Goal: Task Accomplishment & Management: Use online tool/utility

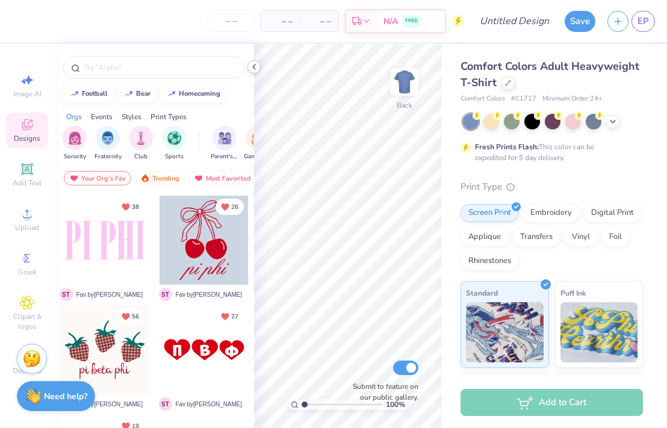
click at [256, 68] on icon at bounding box center [254, 67] width 10 height 10
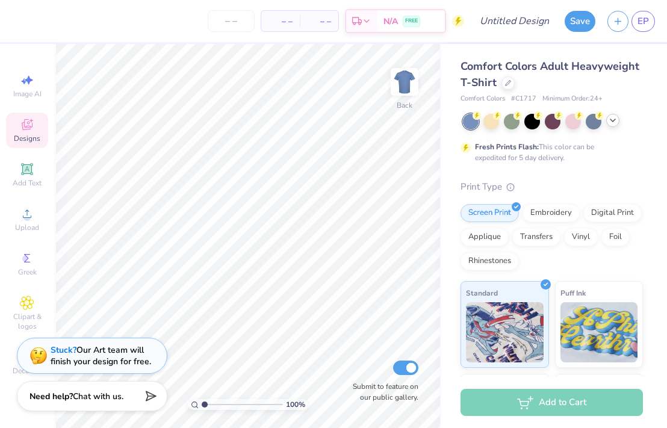
click at [614, 121] on icon at bounding box center [613, 121] width 10 height 10
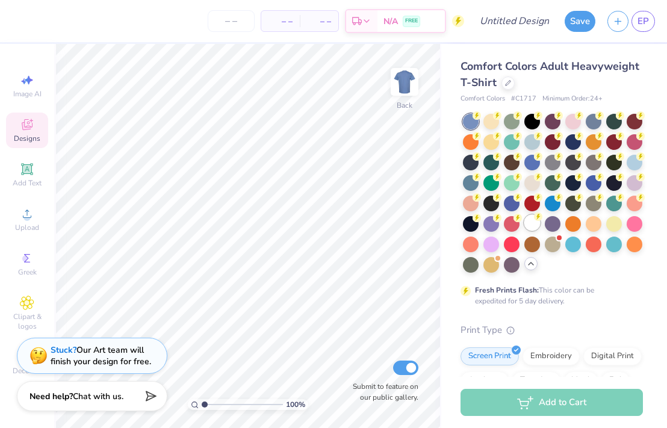
click at [481, 120] on circle at bounding box center [476, 115] width 8 height 8
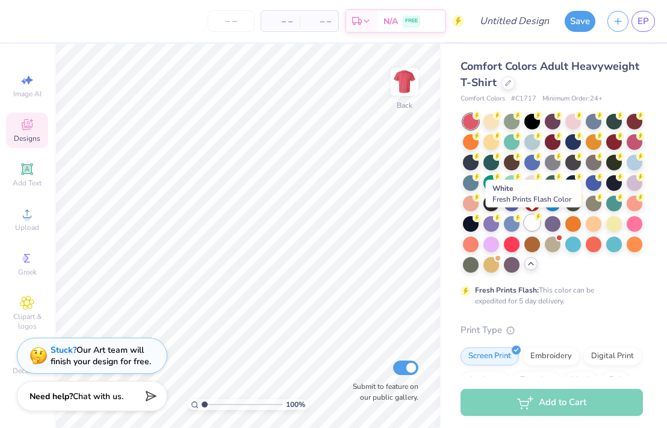
click at [534, 227] on div at bounding box center [532, 223] width 16 height 16
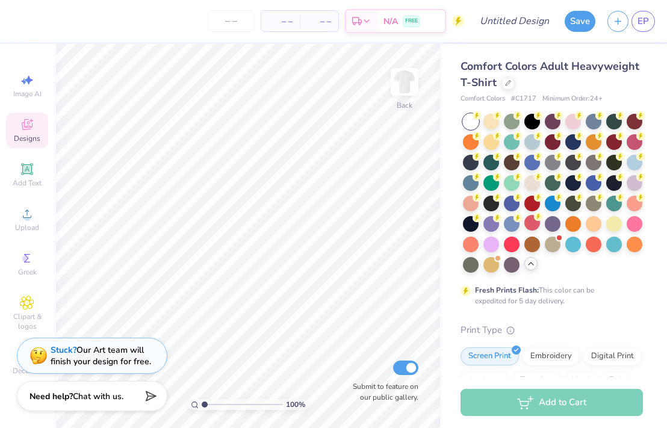
click at [499, 88] on div "Comfort Colors Adult Heavyweight T-Shirt" at bounding box center [551, 74] width 182 height 32
click at [502, 89] on div "Comfort Colors Adult Heavyweight T-Shirt" at bounding box center [551, 74] width 182 height 32
click at [504, 87] on div at bounding box center [507, 81] width 13 height 13
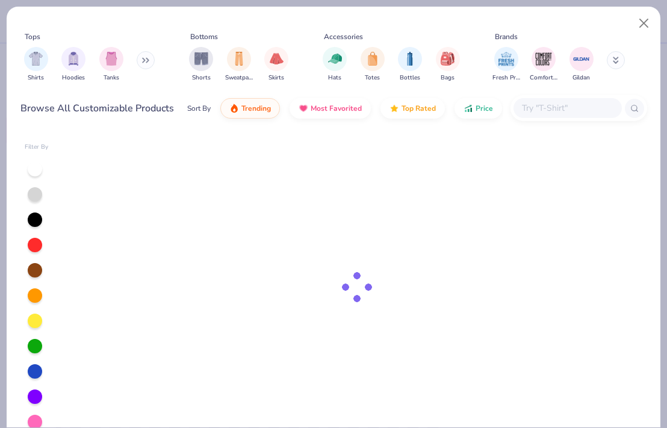
click at [97, 59] on div "Shirts Hoodies Tanks" at bounding box center [89, 64] width 138 height 45
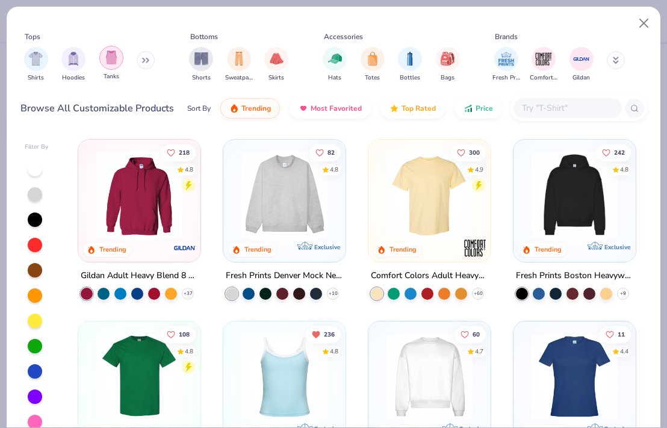
click at [102, 60] on div "filter for Tanks" at bounding box center [111, 58] width 24 height 24
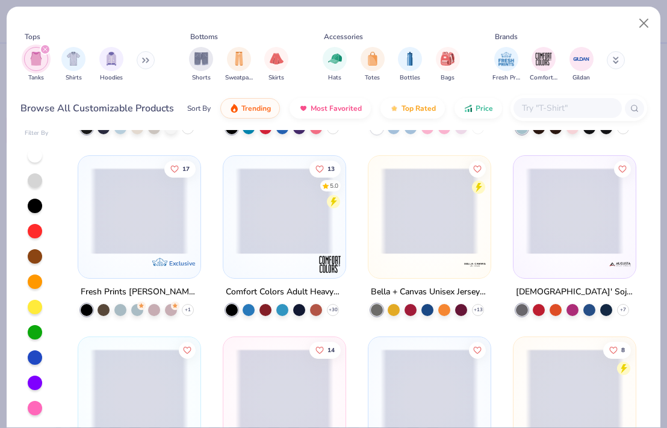
scroll to position [1061, 0]
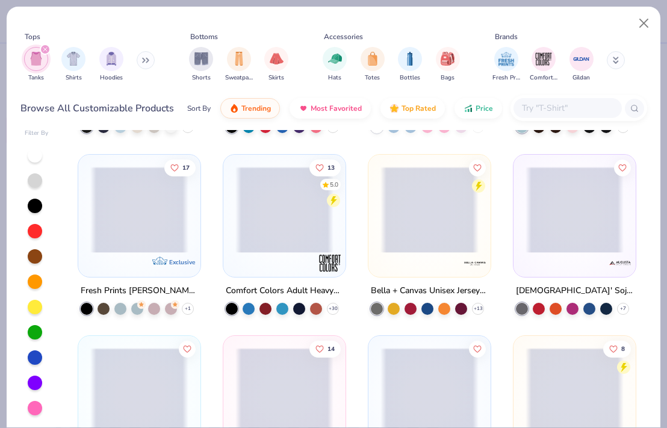
click at [303, 215] on span at bounding box center [284, 209] width 98 height 86
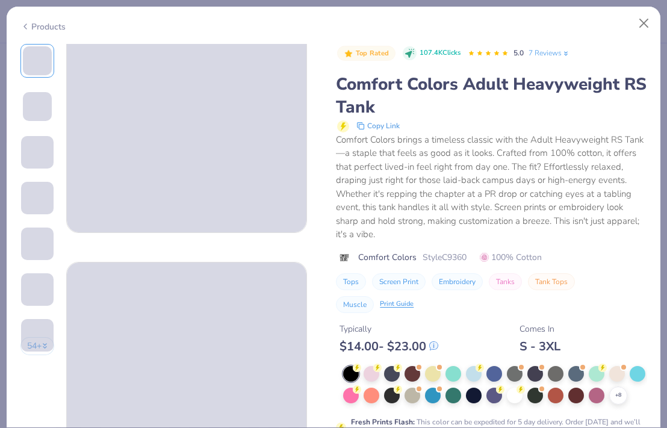
scroll to position [52, 0]
click at [514, 394] on div at bounding box center [515, 394] width 16 height 16
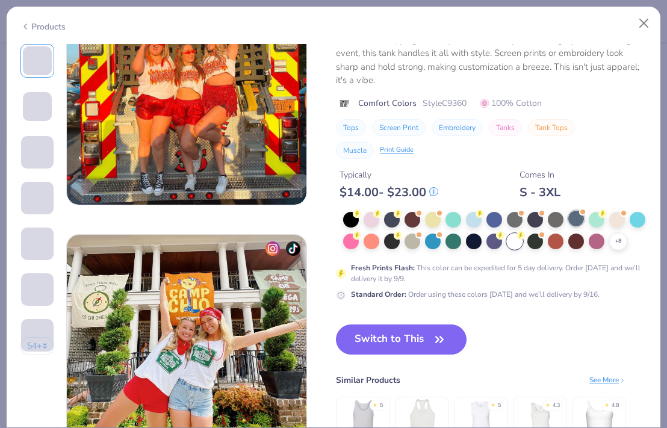
scroll to position [1428, 0]
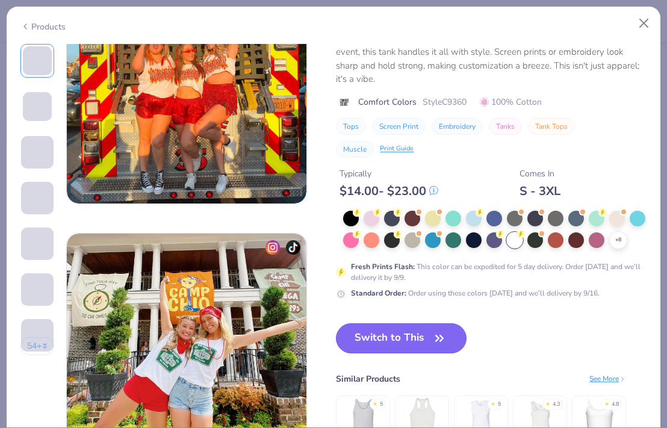
click at [440, 335] on icon "button" at bounding box center [439, 338] width 17 height 17
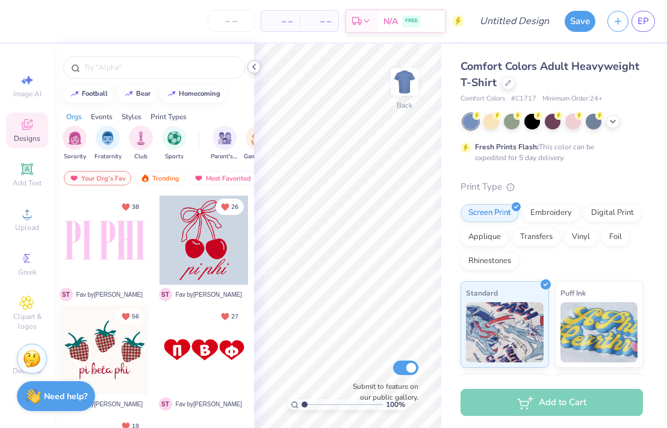
click at [256, 68] on icon at bounding box center [254, 67] width 10 height 10
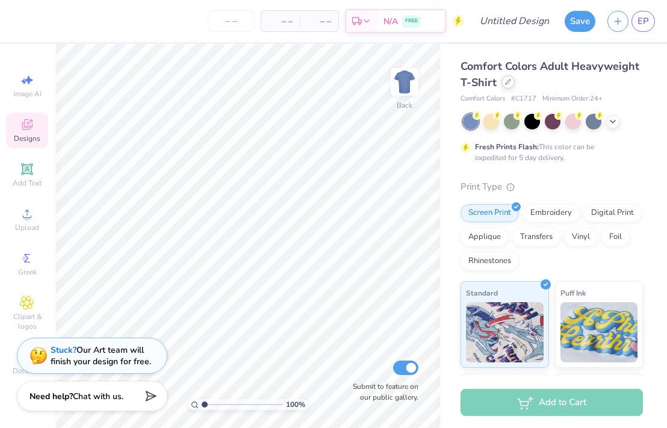
click at [499, 84] on div "Comfort Colors Adult Heavyweight T-Shirt" at bounding box center [551, 74] width 182 height 32
click at [505, 84] on icon at bounding box center [508, 82] width 6 height 6
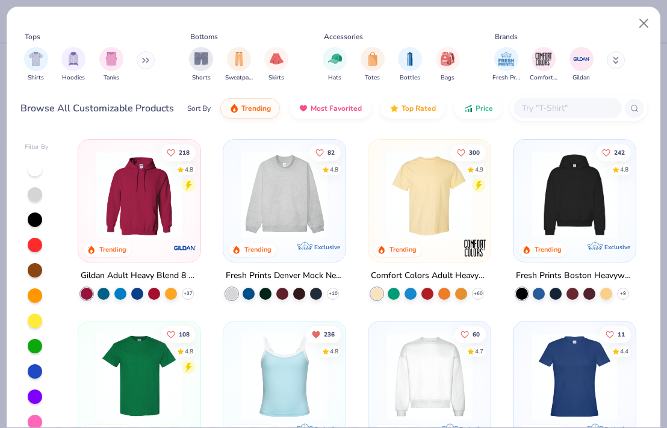
click at [123, 63] on div "Shirts Hoodies Tanks" at bounding box center [89, 64] width 138 height 45
click at [114, 60] on img "filter for Tanks" at bounding box center [111, 58] width 13 height 14
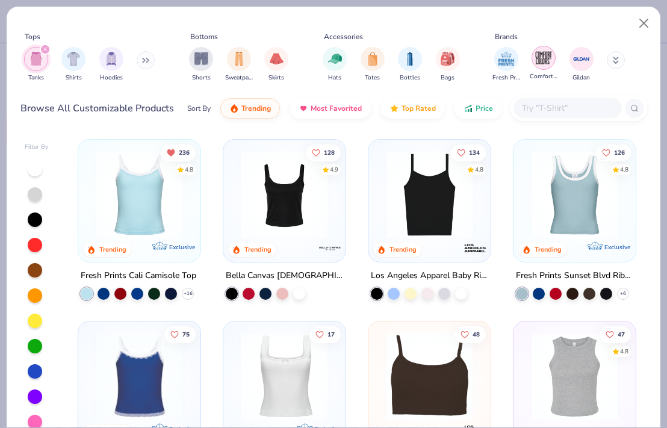
click at [544, 67] on div "filter for Comfort Colors" at bounding box center [543, 58] width 24 height 24
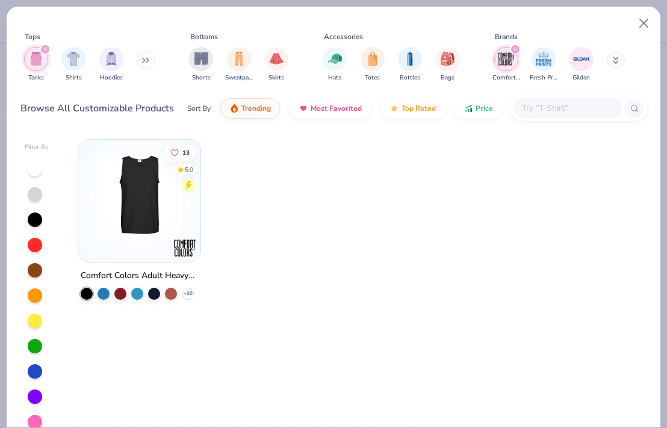
click at [134, 194] on img at bounding box center [139, 195] width 98 height 86
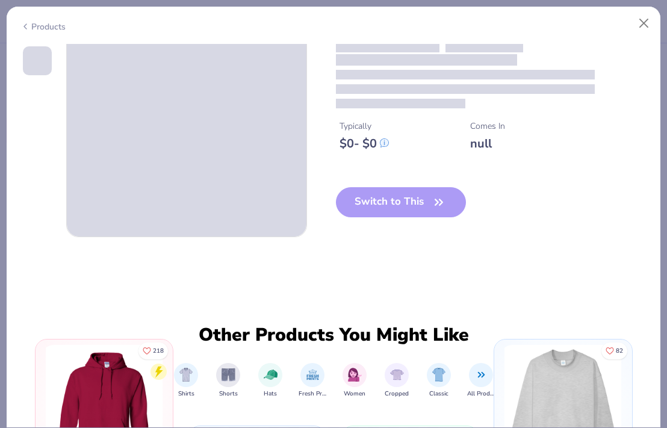
scroll to position [55, 0]
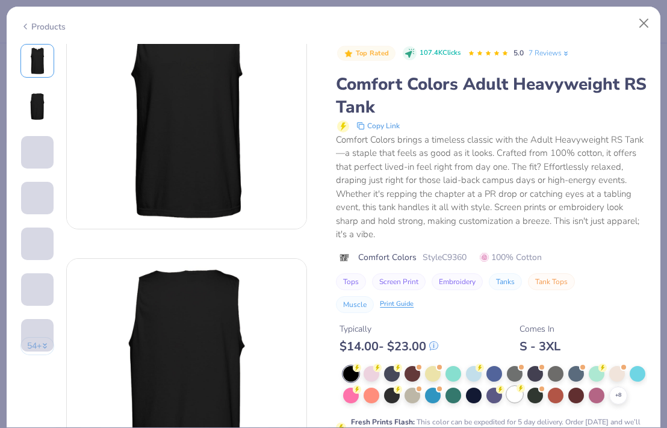
click at [515, 399] on div at bounding box center [515, 394] width 16 height 16
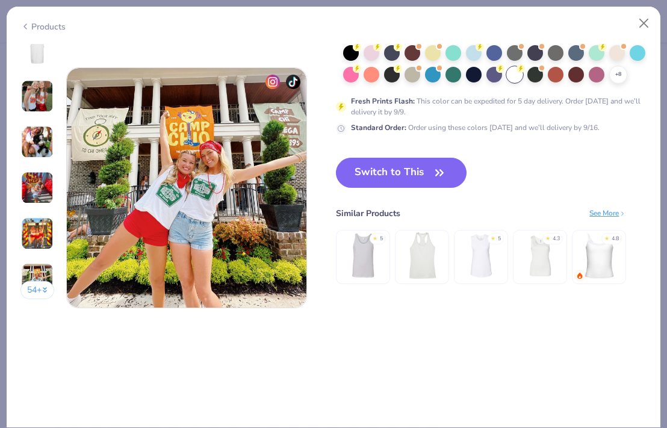
scroll to position [1586, 0]
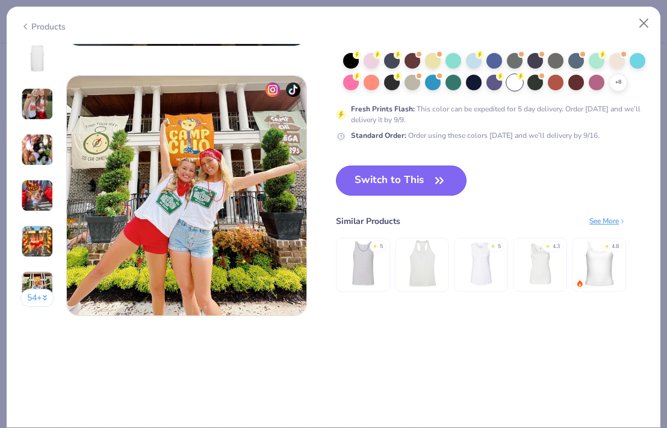
click at [440, 184] on icon "button" at bounding box center [439, 180] width 17 height 17
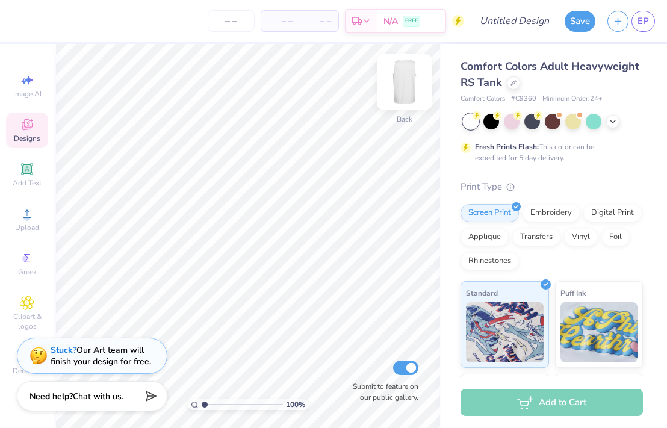
click at [406, 75] on img at bounding box center [404, 82] width 48 height 48
click at [406, 75] on img at bounding box center [404, 82] width 24 height 24
click at [404, 86] on img at bounding box center [404, 82] width 48 height 48
click at [399, 87] on img at bounding box center [404, 82] width 48 height 48
click at [28, 168] on icon at bounding box center [26, 168] width 11 height 11
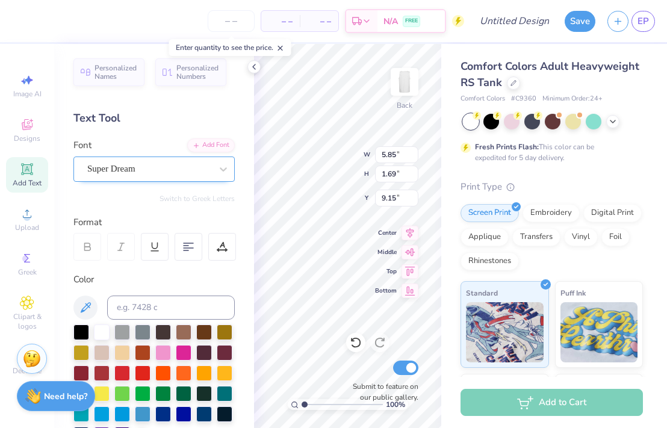
click at [132, 164] on div "Super Dream" at bounding box center [149, 168] width 126 height 19
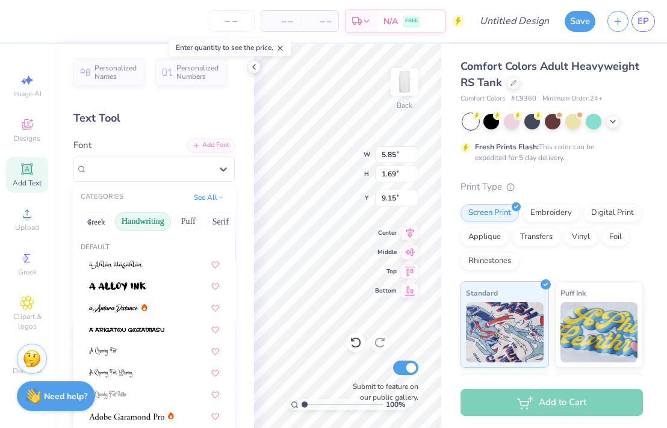
click at [141, 222] on button "Handwriting" at bounding box center [143, 221] width 56 height 19
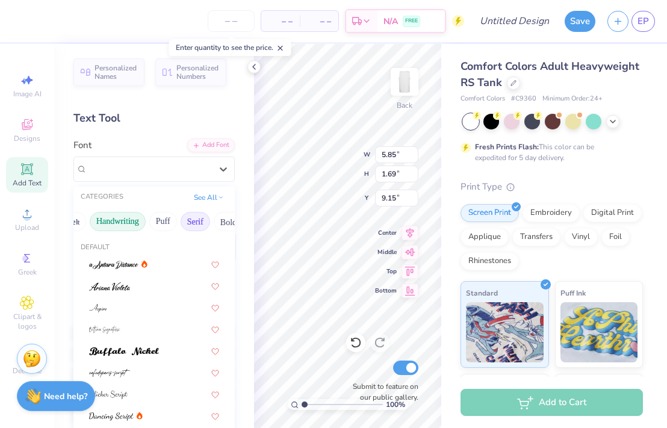
scroll to position [0, 29]
click at [197, 224] on button "Serif" at bounding box center [191, 221] width 29 height 19
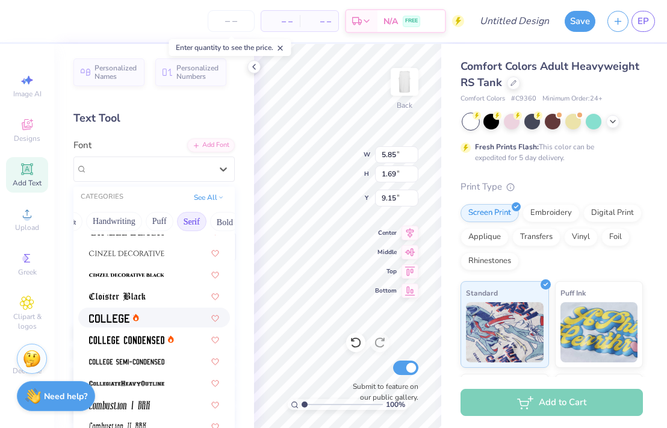
scroll to position [276, 0]
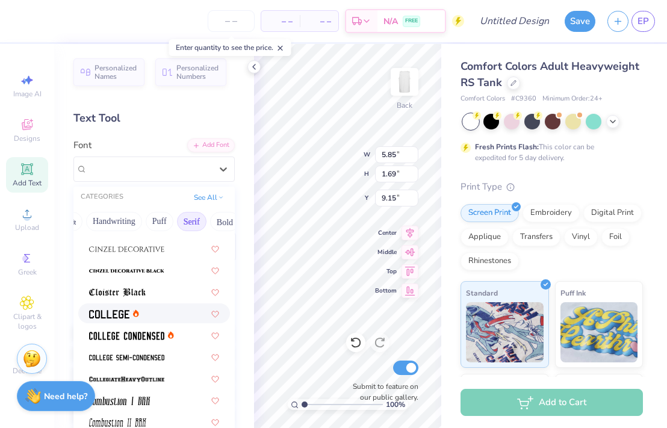
click at [113, 317] on img at bounding box center [109, 314] width 40 height 8
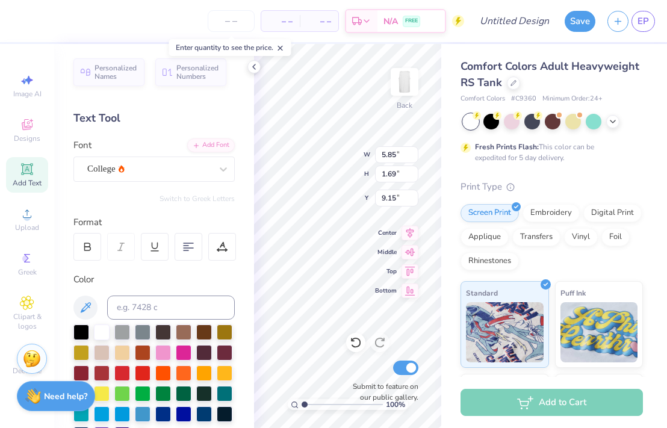
type input "5.31"
type input "1.65"
type input "9.17"
type textarea "Pi beta"
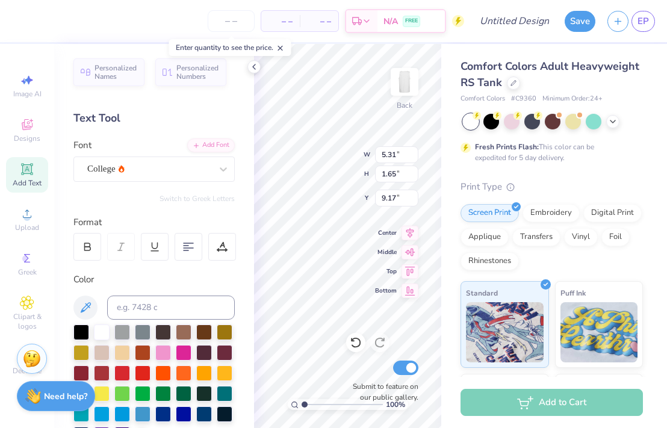
scroll to position [62, 0]
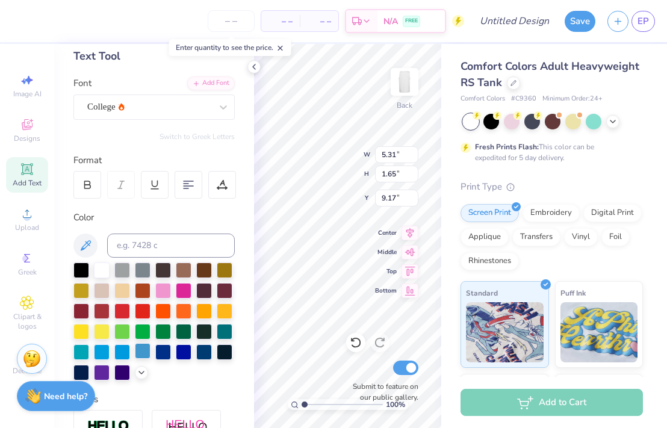
click at [141, 353] on div at bounding box center [143, 351] width 16 height 16
click at [144, 375] on div at bounding box center [141, 371] width 13 height 13
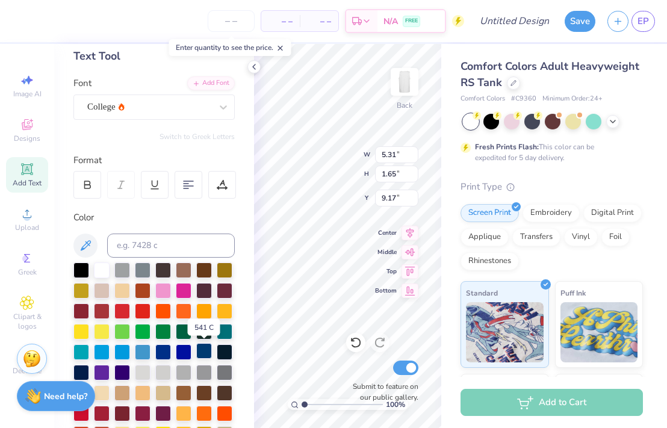
click at [207, 350] on div at bounding box center [204, 351] width 16 height 16
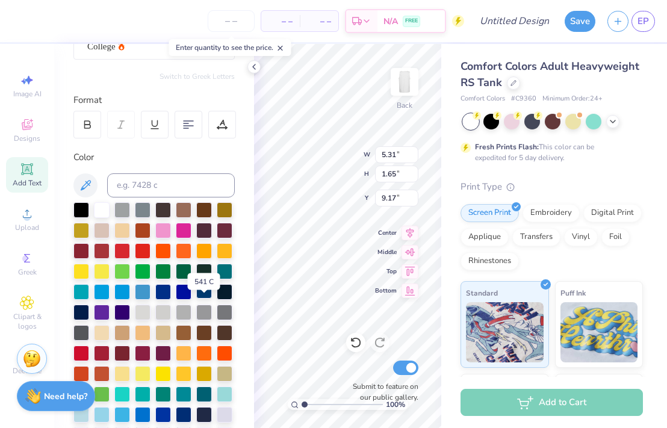
scroll to position [123, 0]
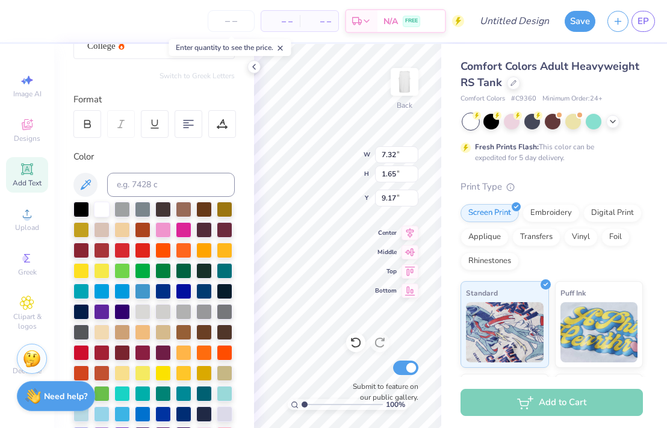
type input "3.51"
click at [403, 191] on div "100 % Back W 7.32 7.32 " H 1.65 1.65 " Y 3.51 3.51 " Center Middle Top Bottom S…" at bounding box center [347, 236] width 187 height 384
type input "11.10"
type input "2.51"
type input "3.52"
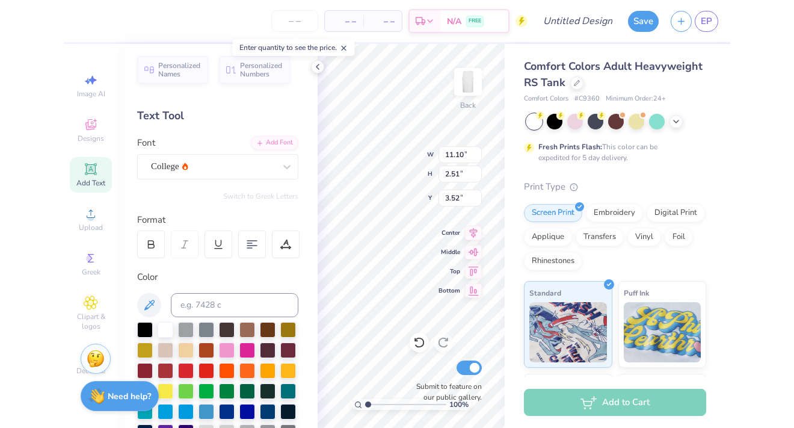
scroll to position [0, 0]
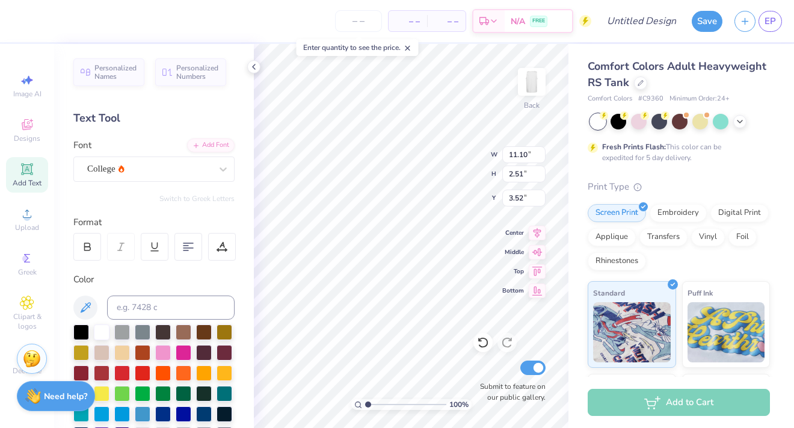
type textarea "i beta"
type input "3.58"
click at [212, 143] on div "Add Font" at bounding box center [211, 144] width 48 height 14
click at [25, 187] on span "Add Text" at bounding box center [27, 183] width 29 height 10
type input "5.85"
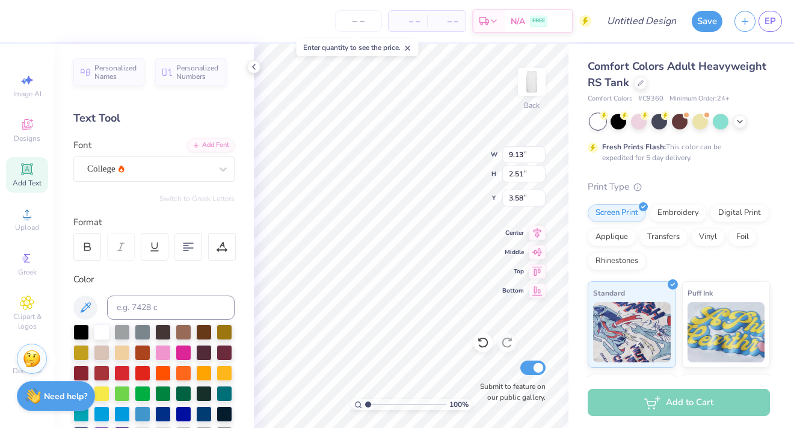
type input "1.69"
type input "9.15"
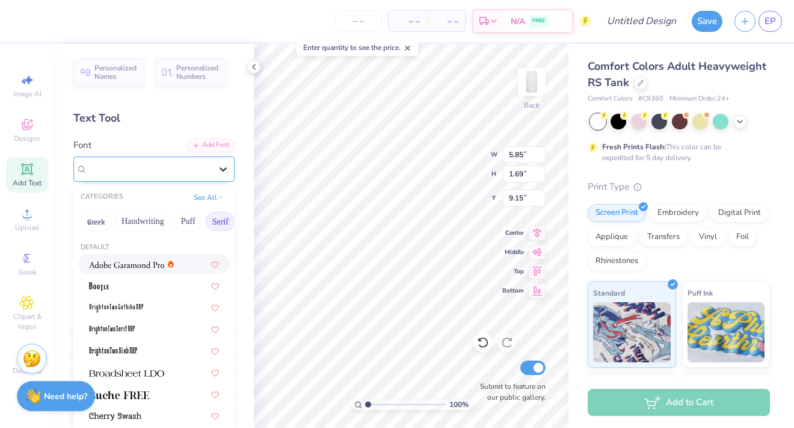
click at [215, 170] on div at bounding box center [223, 169] width 22 height 22
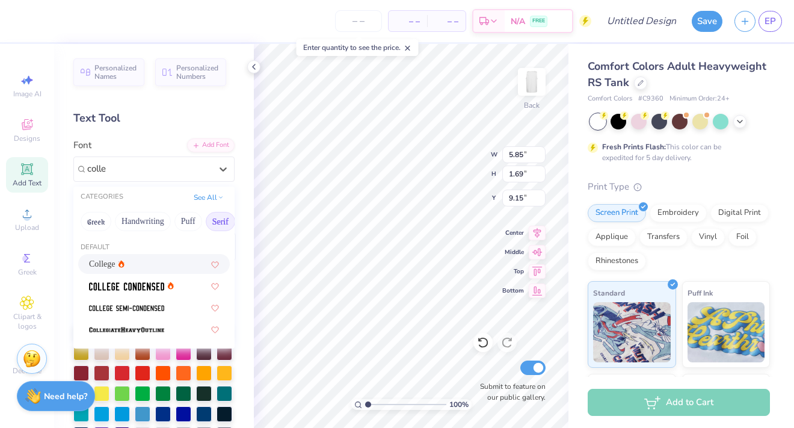
click at [169, 270] on div "College" at bounding box center [154, 264] width 130 height 13
type input "colle"
type input "5.31"
type input "1.65"
type input "9.17"
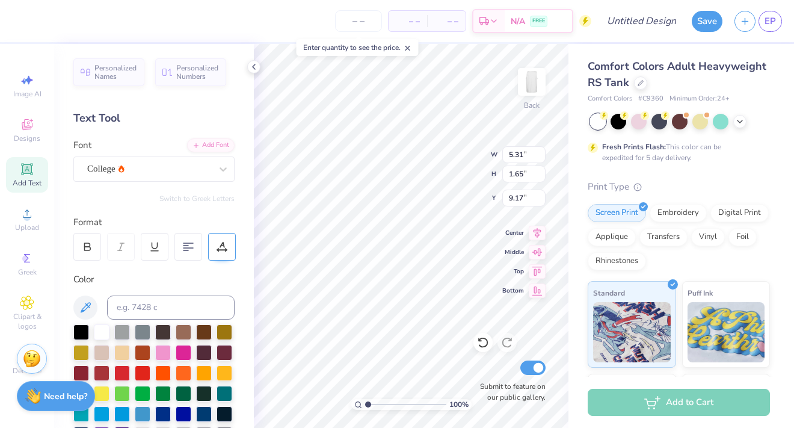
type textarea "P"
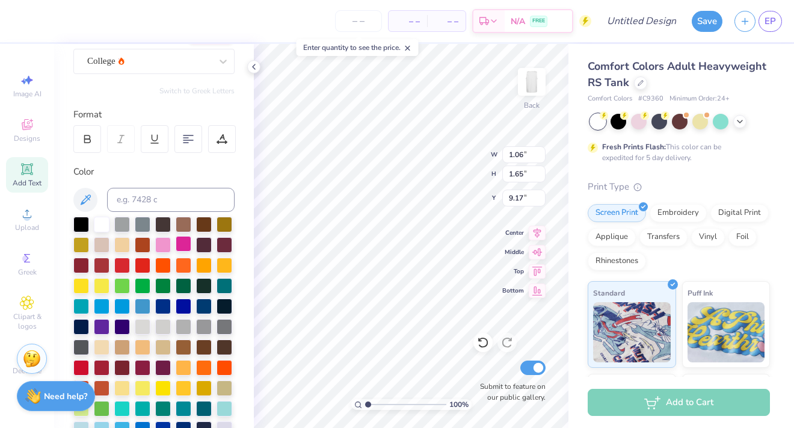
scroll to position [110, 0]
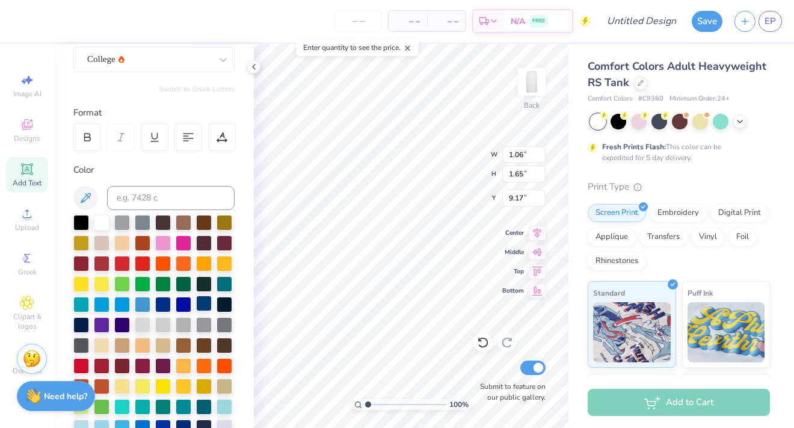
click at [203, 305] on div at bounding box center [204, 303] width 16 height 16
type input "2.01"
type input "3.13"
type input "2.95"
type input "3.12"
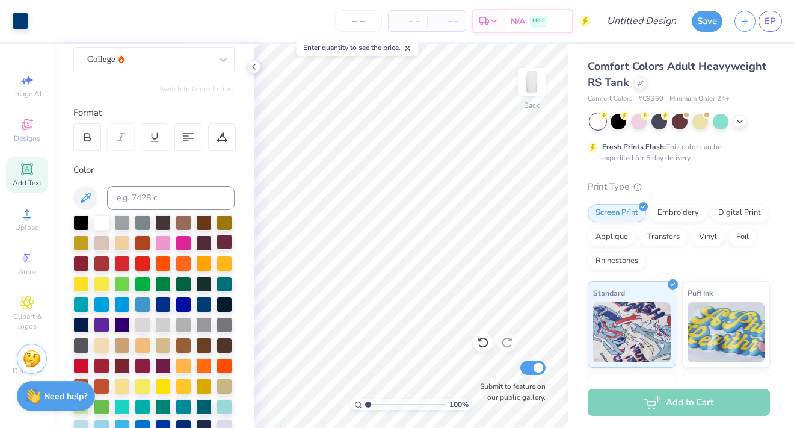
click at [24, 182] on span "Add Text" at bounding box center [27, 183] width 29 height 10
type textarea "_"
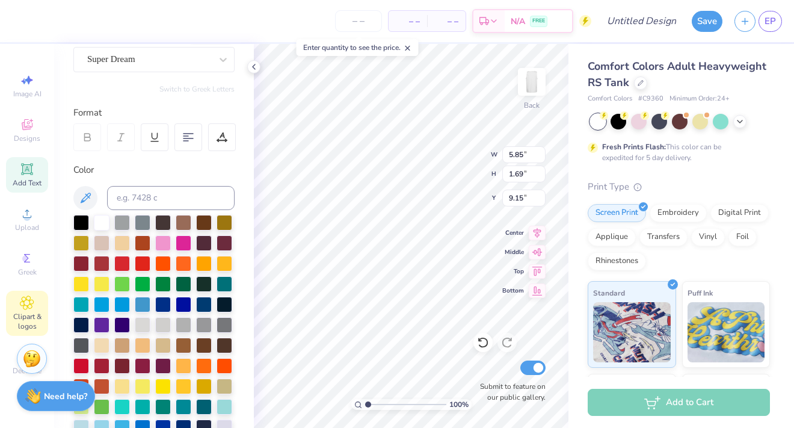
click at [32, 306] on icon at bounding box center [26, 302] width 13 height 13
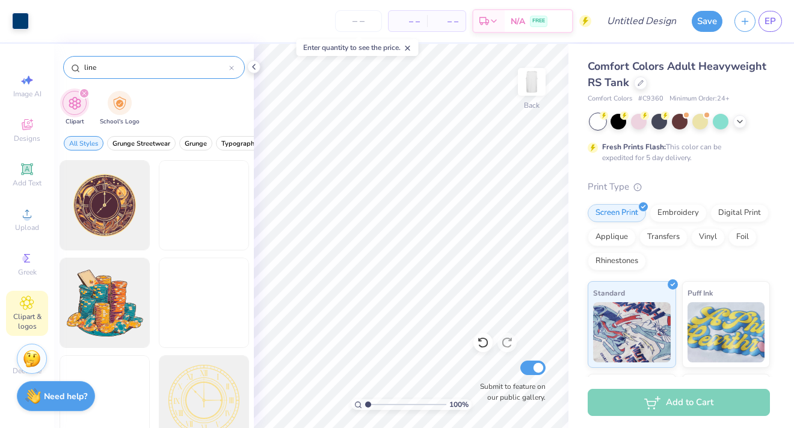
type input "line"
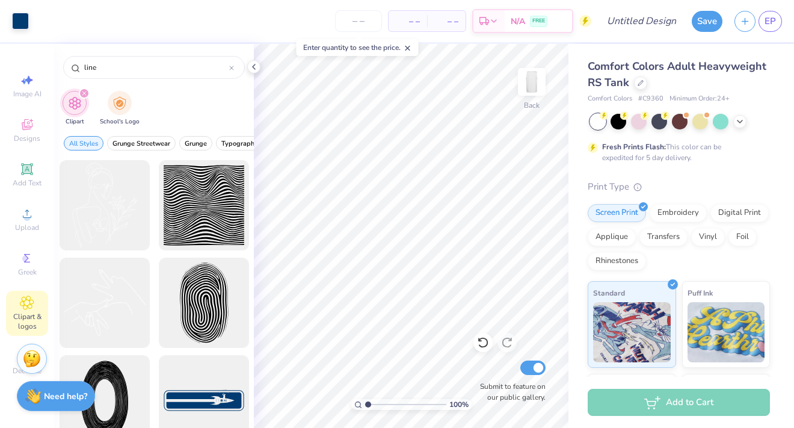
scroll to position [1, 0]
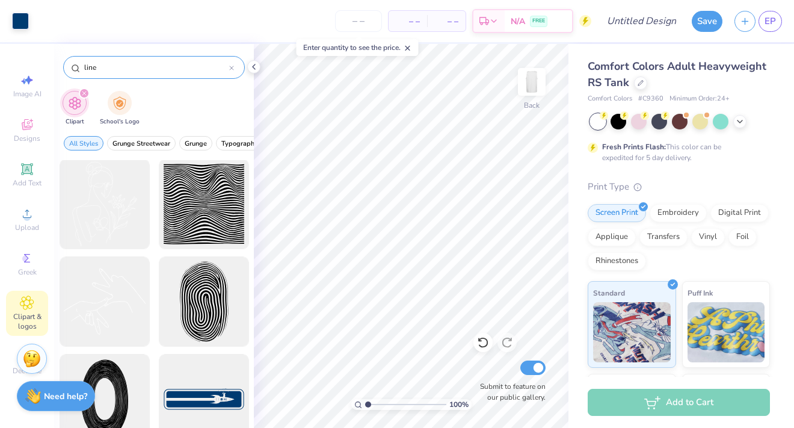
click at [233, 70] on icon at bounding box center [231, 68] width 5 height 5
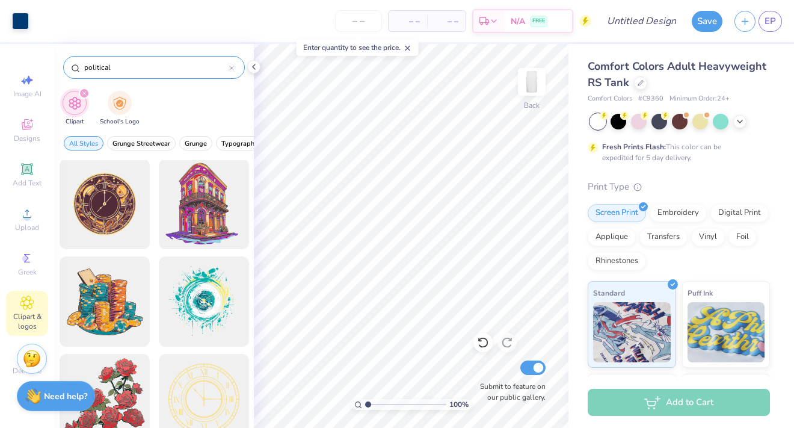
type input "political"
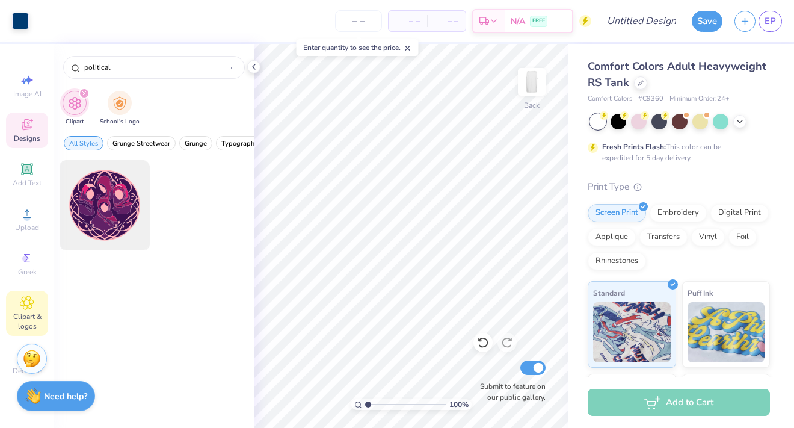
click at [26, 129] on icon at bounding box center [27, 124] width 14 height 14
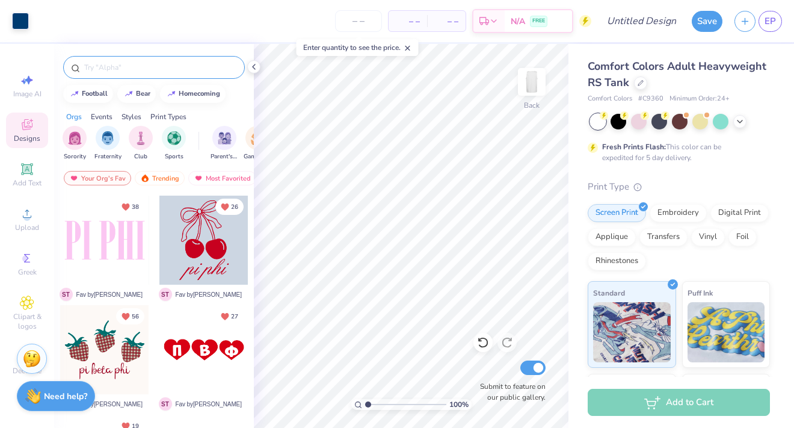
click at [153, 69] on input "text" at bounding box center [160, 67] width 154 height 12
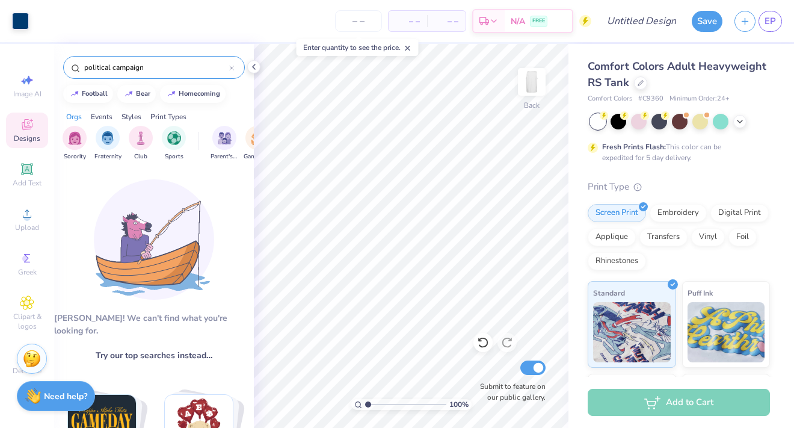
click at [174, 69] on input "political campaign" at bounding box center [156, 67] width 146 height 12
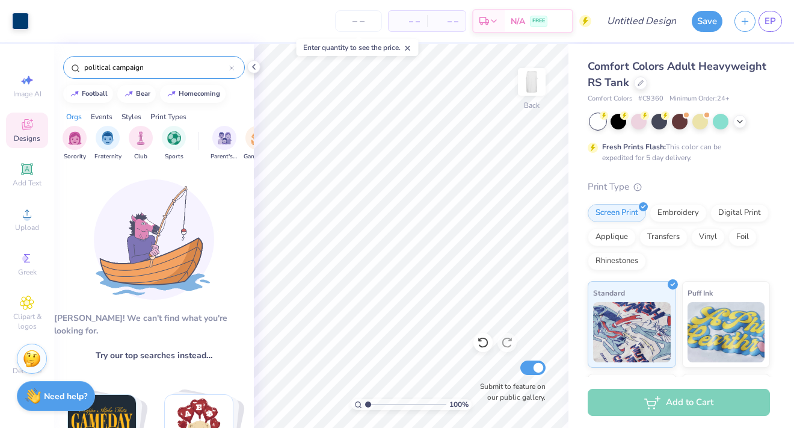
click at [105, 69] on input "political campaign" at bounding box center [156, 67] width 146 height 12
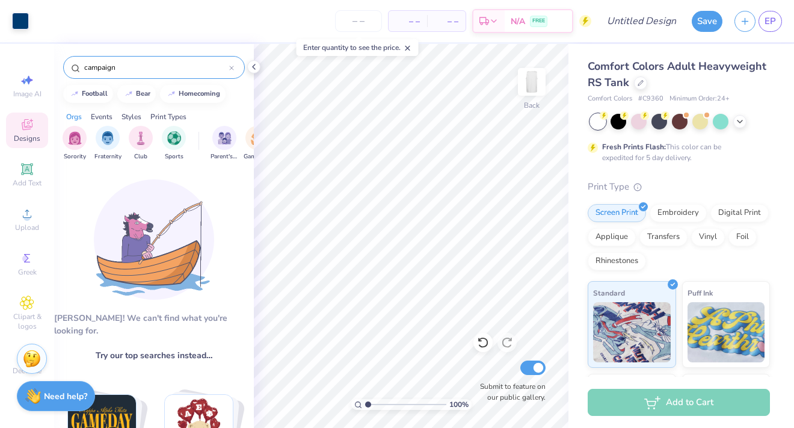
type input "campaign"
drag, startPoint x: 170, startPoint y: 67, endPoint x: 57, endPoint y: 66, distance: 112.5
click at [57, 66] on div "campaign" at bounding box center [154, 64] width 200 height 41
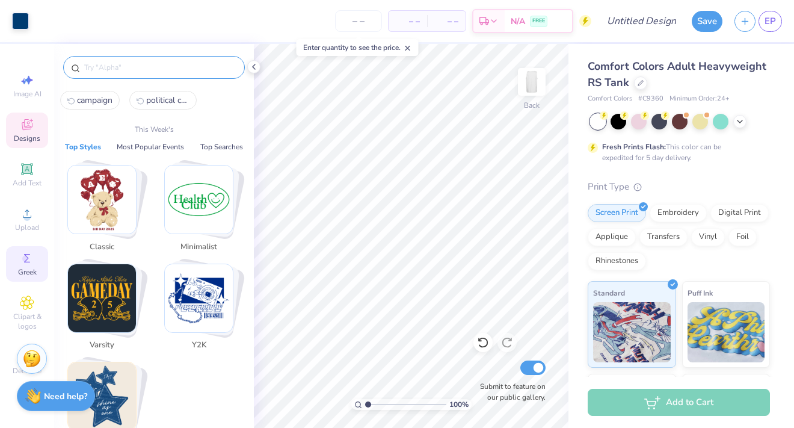
click at [29, 247] on div "Greek" at bounding box center [27, 263] width 42 height 35
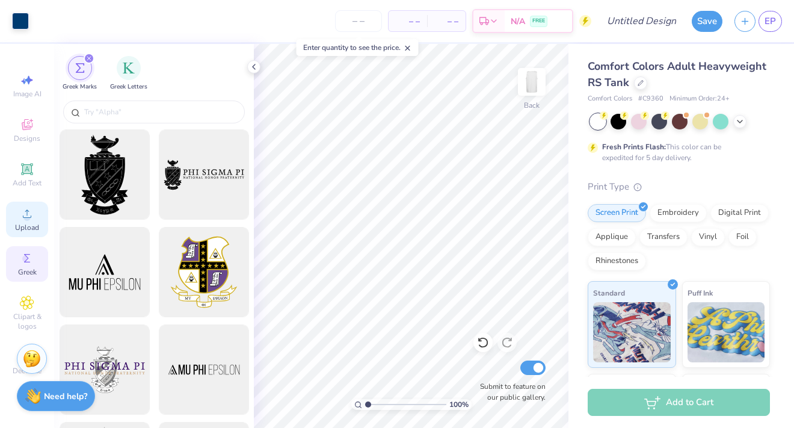
click at [36, 227] on span "Upload" at bounding box center [27, 228] width 24 height 10
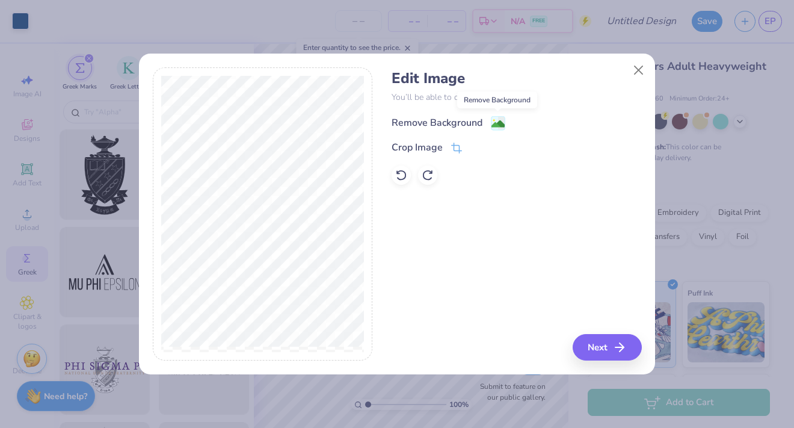
click at [494, 127] on image at bounding box center [498, 123] width 13 height 13
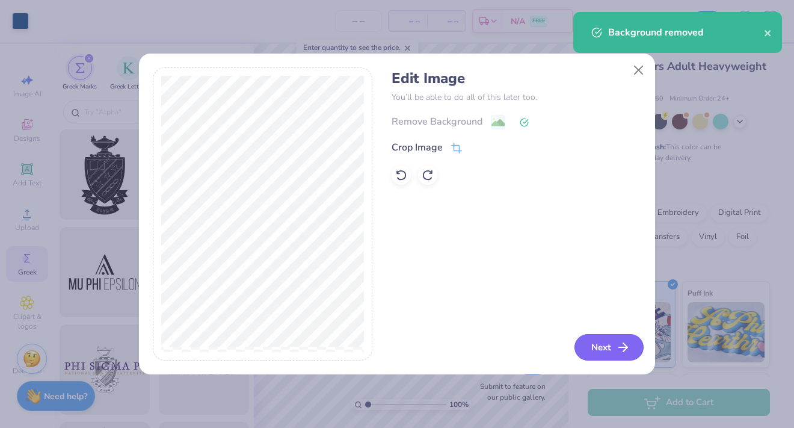
click at [626, 344] on icon "button" at bounding box center [623, 347] width 14 height 14
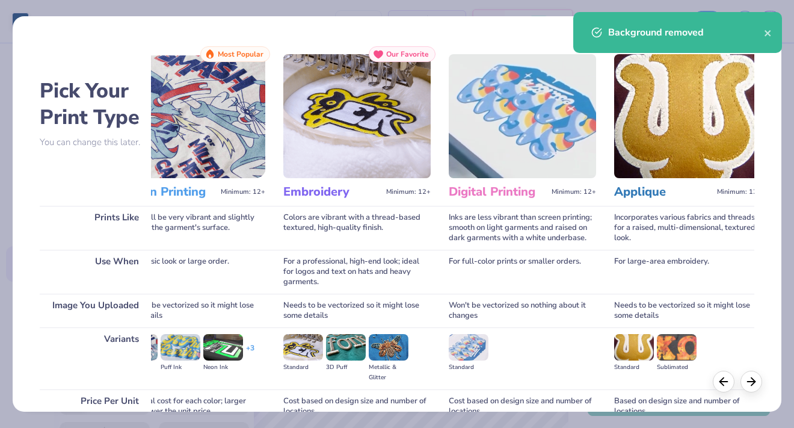
scroll to position [0, 55]
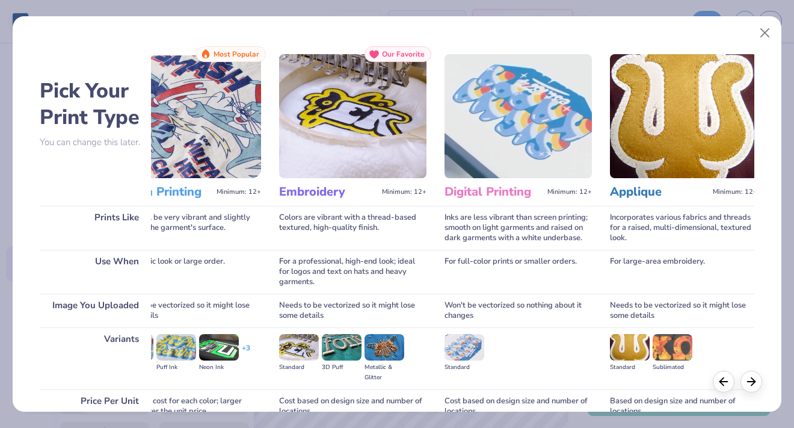
click at [177, 99] on img at bounding box center [187, 116] width 147 height 124
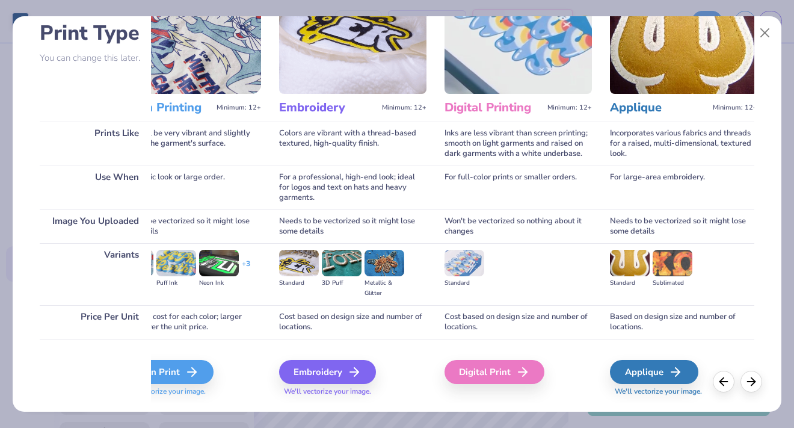
scroll to position [112, 0]
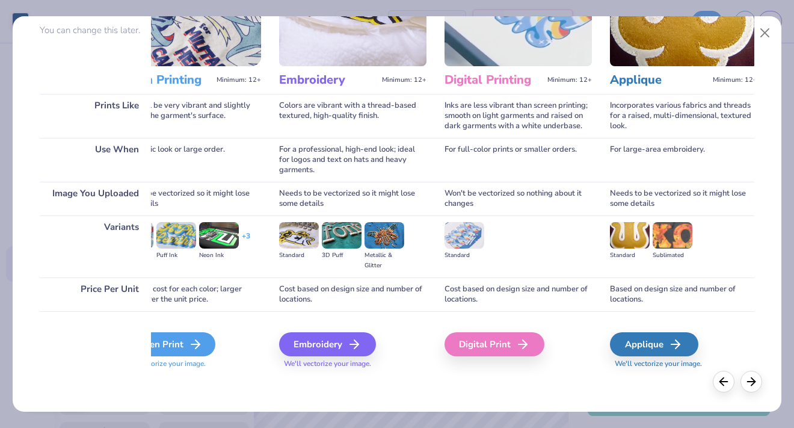
click at [196, 339] on icon at bounding box center [195, 344] width 14 height 14
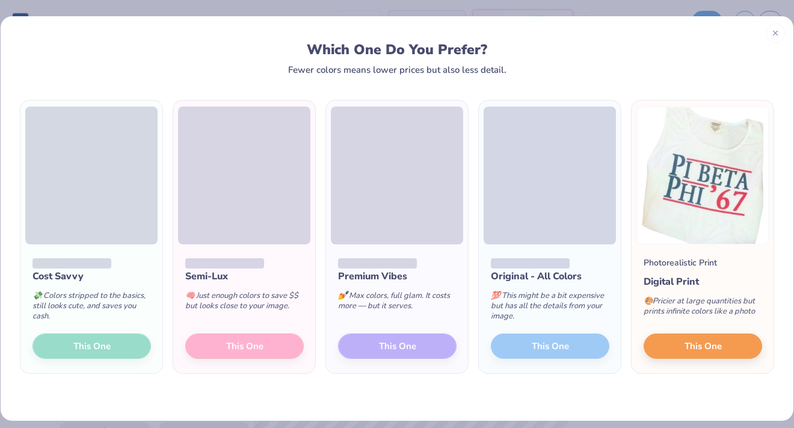
click at [637, 51] on div "Which One Do You Prefer?" at bounding box center [397, 50] width 727 height 16
click at [666, 27] on icon at bounding box center [775, 31] width 8 height 8
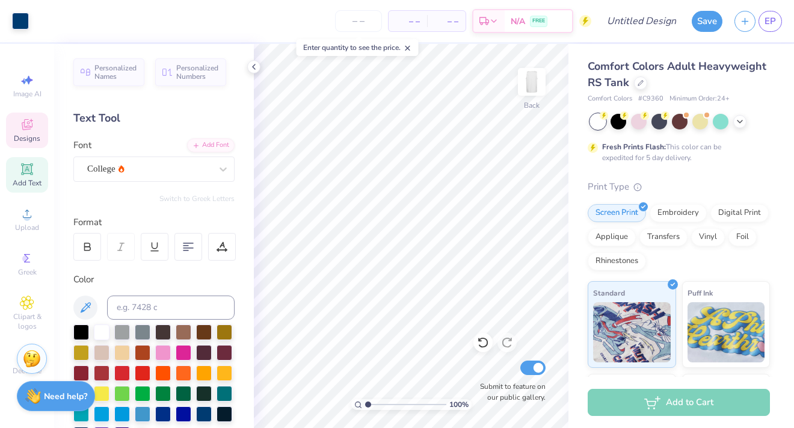
click at [29, 119] on icon at bounding box center [27, 124] width 14 height 14
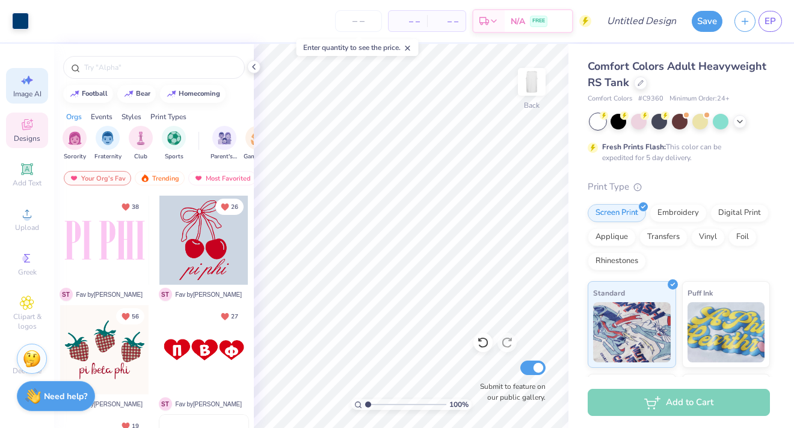
click at [29, 91] on span "Image AI" at bounding box center [27, 94] width 28 height 10
select select "4"
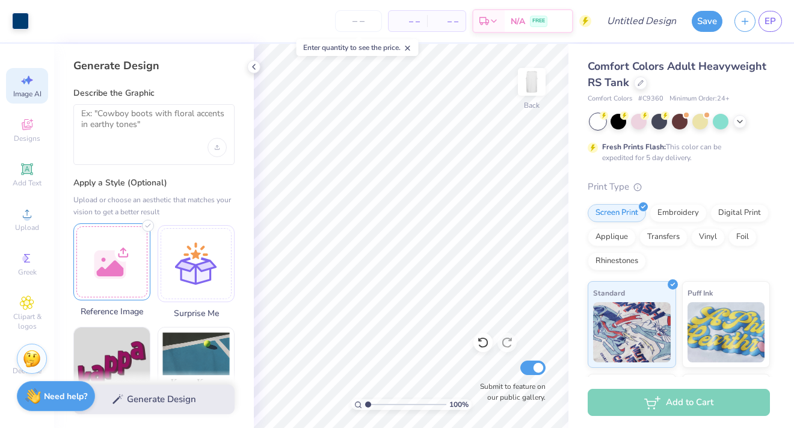
click at [117, 273] on div at bounding box center [111, 261] width 77 height 77
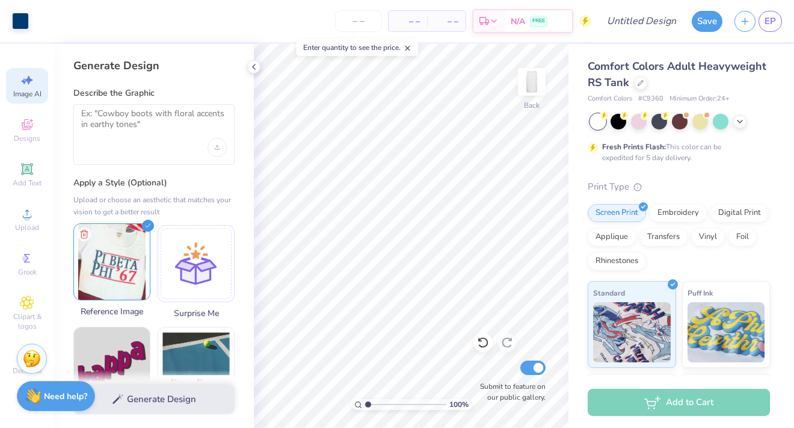
click at [120, 257] on img at bounding box center [112, 262] width 76 height 76
click at [169, 146] on div at bounding box center [153, 134] width 161 height 61
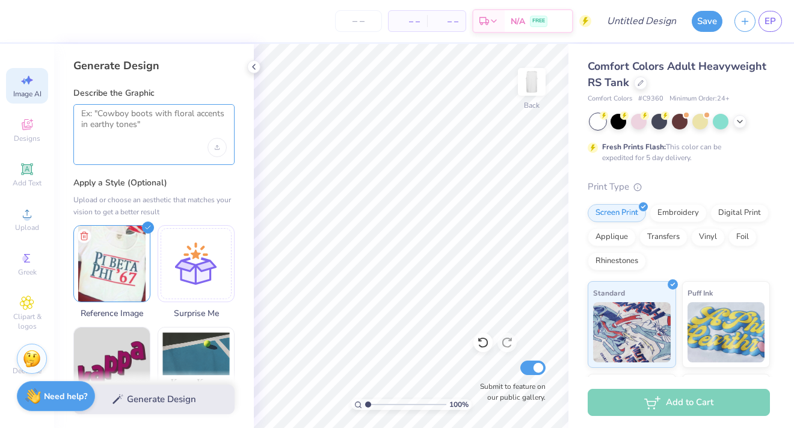
click at [145, 111] on textarea at bounding box center [154, 123] width 146 height 30
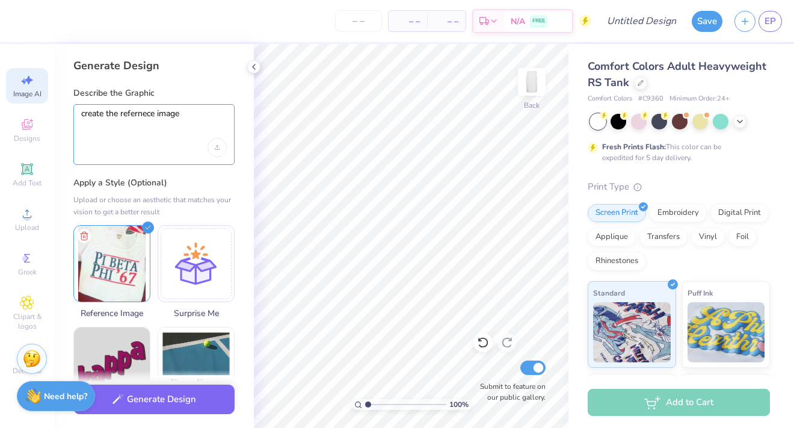
click at [139, 116] on textarea "create the refernece image" at bounding box center [154, 123] width 146 height 30
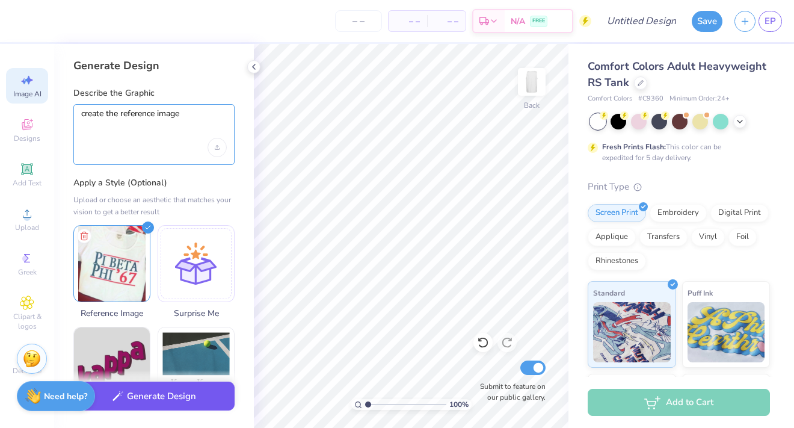
type textarea "create the reference image"
click at [159, 397] on button "Generate Design" at bounding box center [153, 395] width 161 height 29
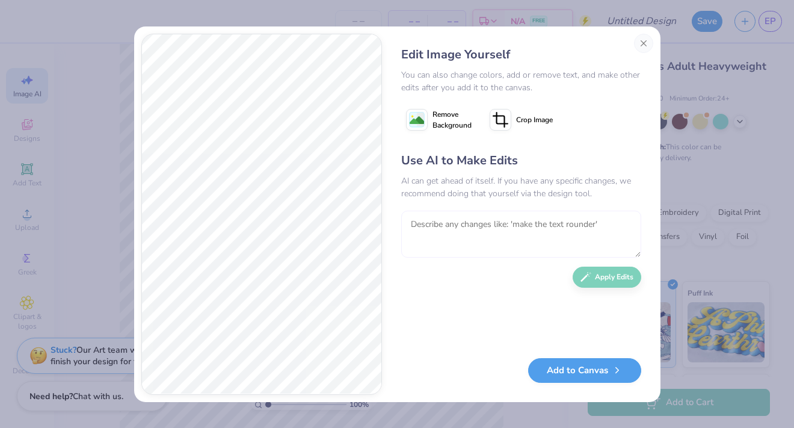
click at [473, 243] on textarea at bounding box center [521, 234] width 240 height 47
type textarea "place a red line above design and put "'67" on the same line as phi"
click at [605, 280] on button "Apply Edits" at bounding box center [607, 274] width 69 height 21
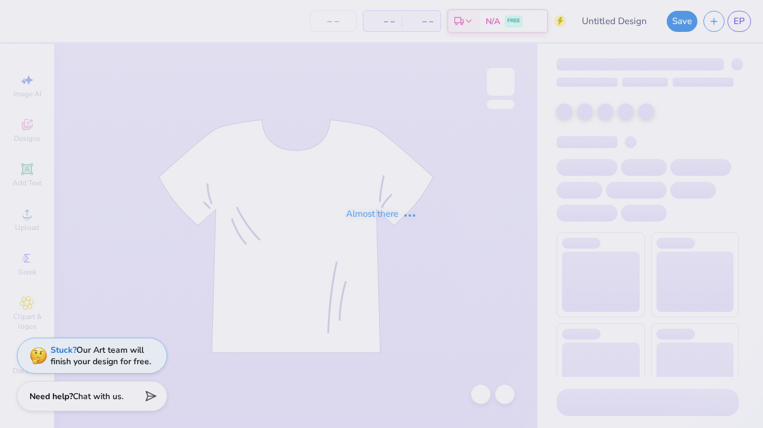
type input "American PiPhi proof"
type input "25"
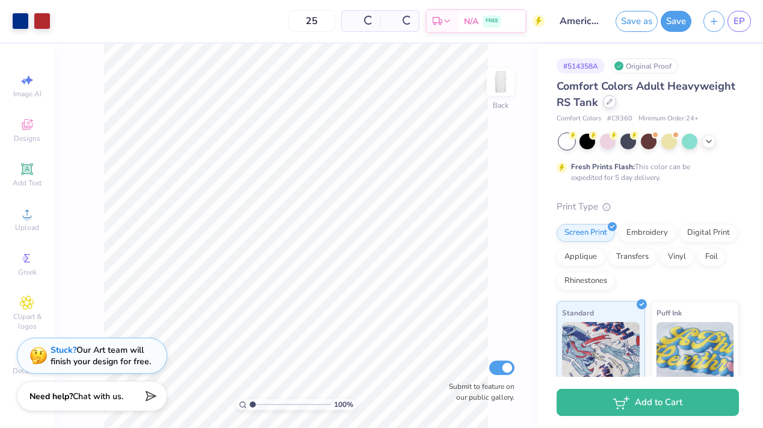
click at [612, 105] on div at bounding box center [609, 101] width 13 height 13
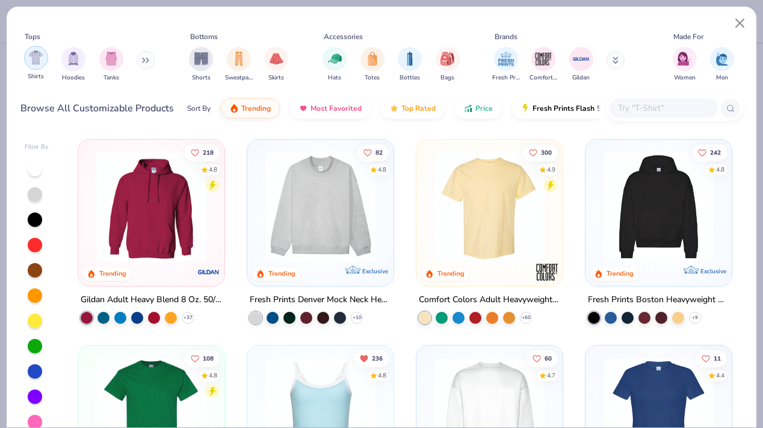
click at [38, 55] on img "filter for Shirts" at bounding box center [36, 58] width 14 height 14
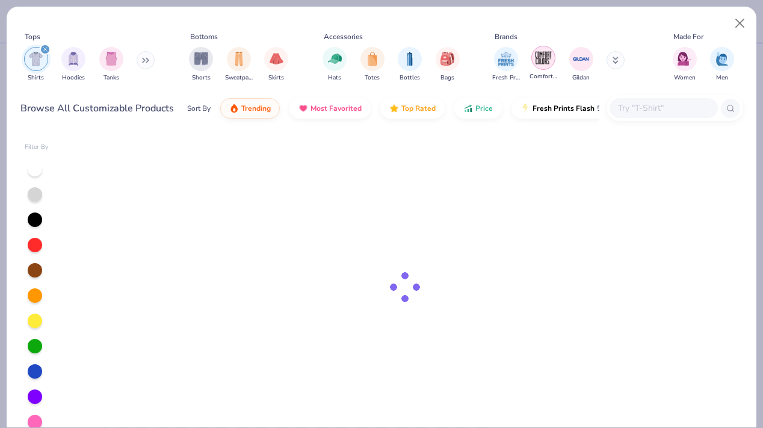
click at [538, 58] on img "filter for Comfort Colors" at bounding box center [543, 58] width 18 height 18
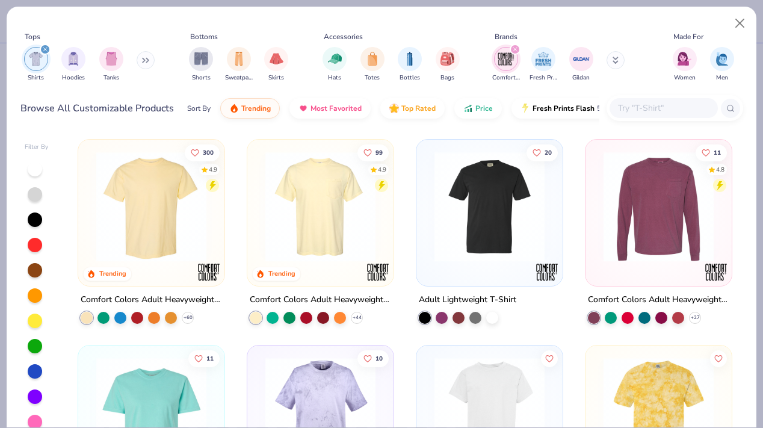
click at [277, 230] on img at bounding box center [320, 207] width 122 height 110
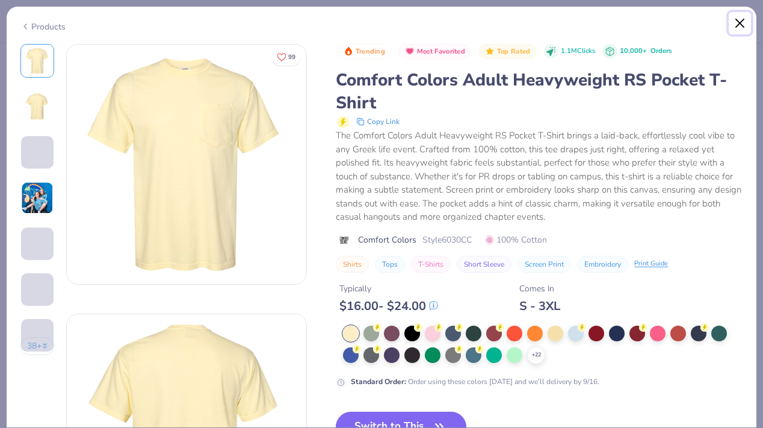
click at [739, 21] on button "Close" at bounding box center [740, 23] width 23 height 23
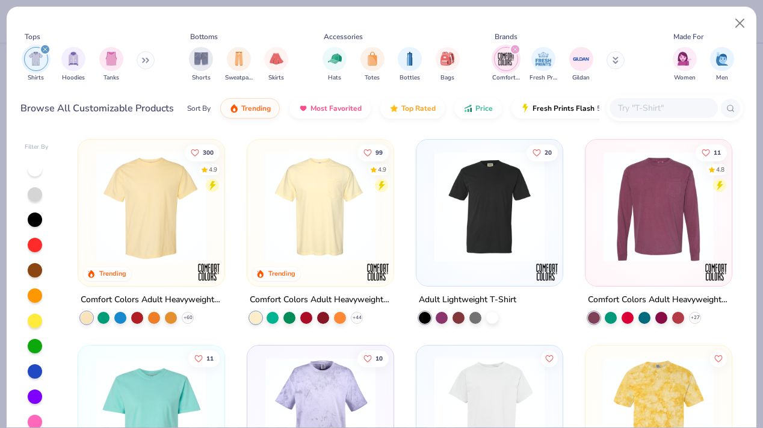
click at [177, 217] on img at bounding box center [151, 207] width 122 height 110
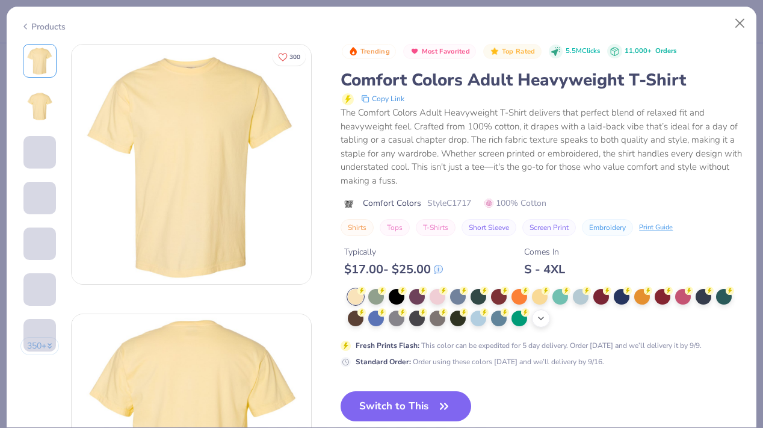
click at [541, 322] on icon at bounding box center [541, 318] width 10 height 10
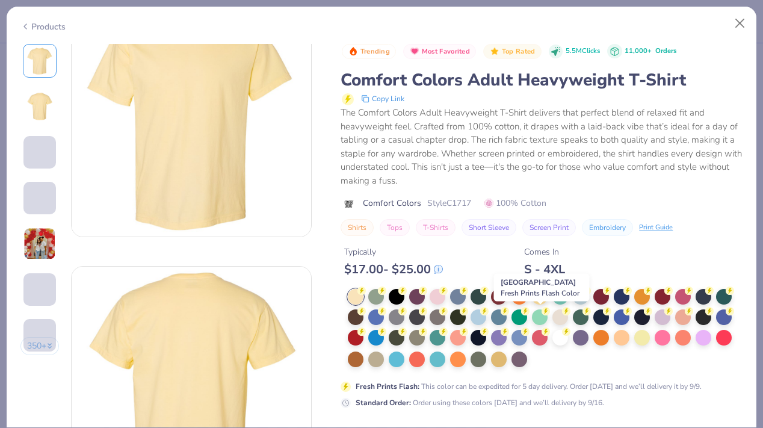
scroll to position [49, 0]
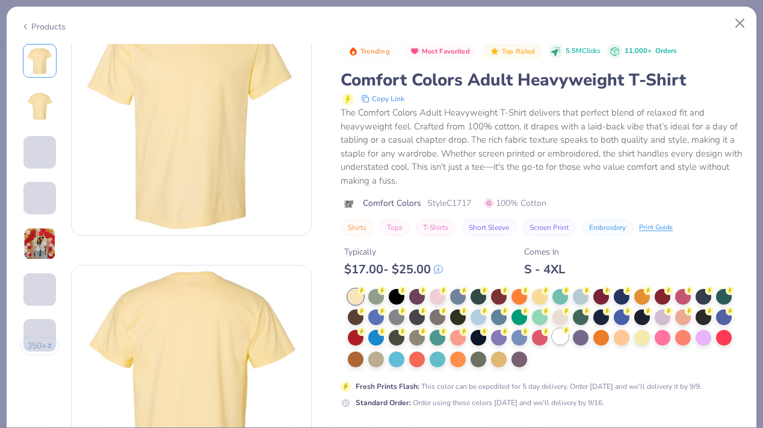
click at [558, 336] on div at bounding box center [560, 337] width 16 height 16
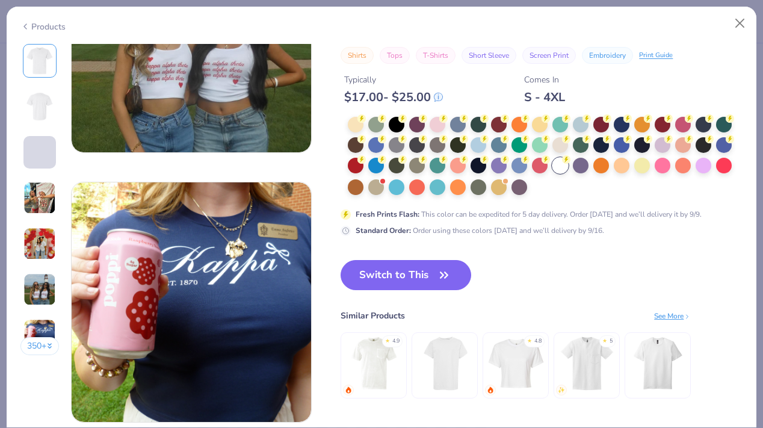
scroll to position [1514, 0]
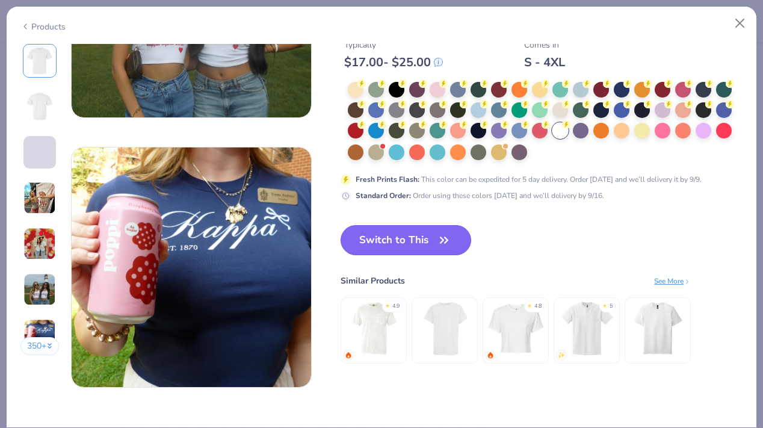
click at [445, 244] on icon "button" at bounding box center [444, 240] width 17 height 17
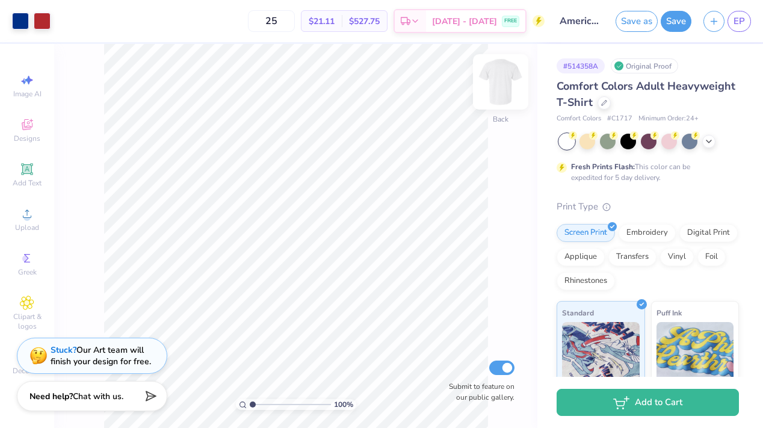
click at [495, 90] on img at bounding box center [501, 82] width 48 height 48
click at [499, 84] on img at bounding box center [501, 82] width 48 height 48
click at [500, 96] on img at bounding box center [501, 82] width 48 height 48
click at [500, 94] on img at bounding box center [501, 82] width 48 height 48
type input "3.00"
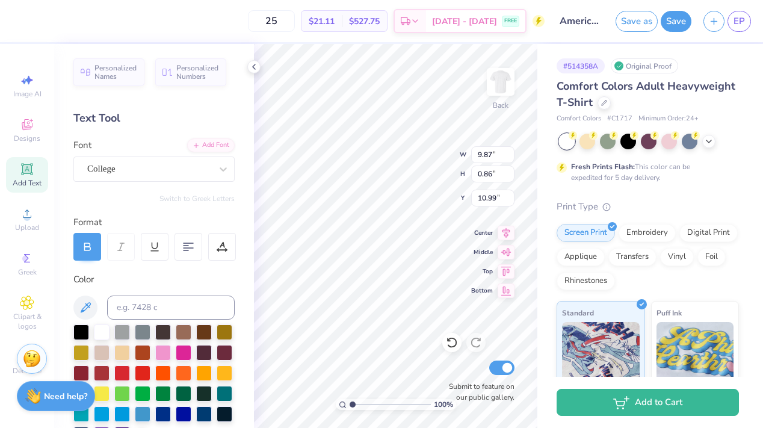
type input "7.63"
type input "0.66"
type input "10.98"
click at [672, 22] on button "Save" at bounding box center [676, 19] width 31 height 21
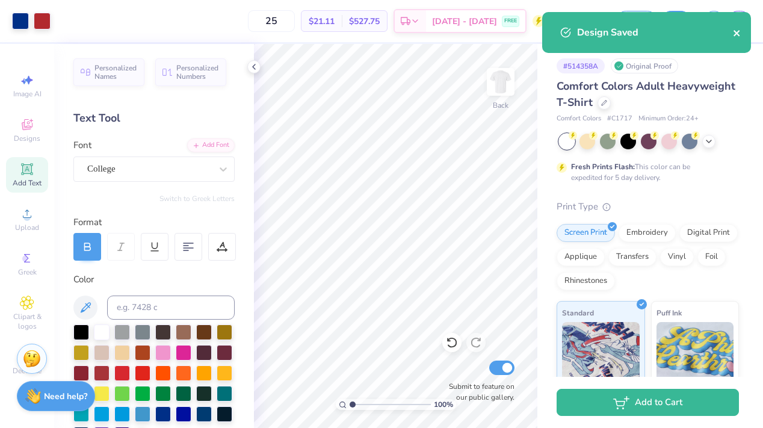
click at [735, 30] on icon "close" at bounding box center [737, 33] width 8 height 10
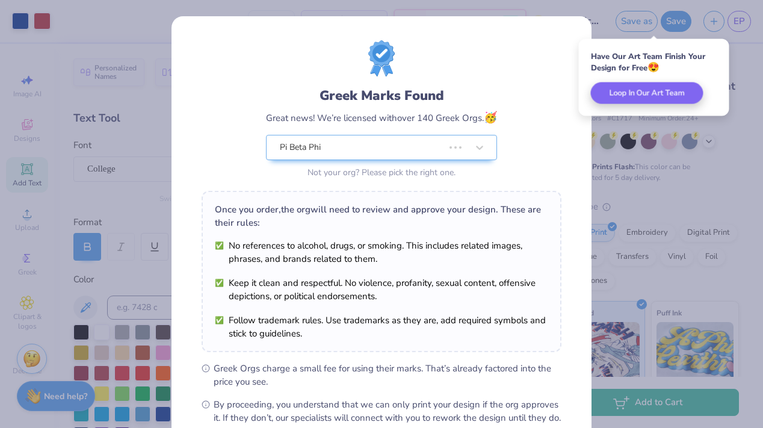
scroll to position [135, 0]
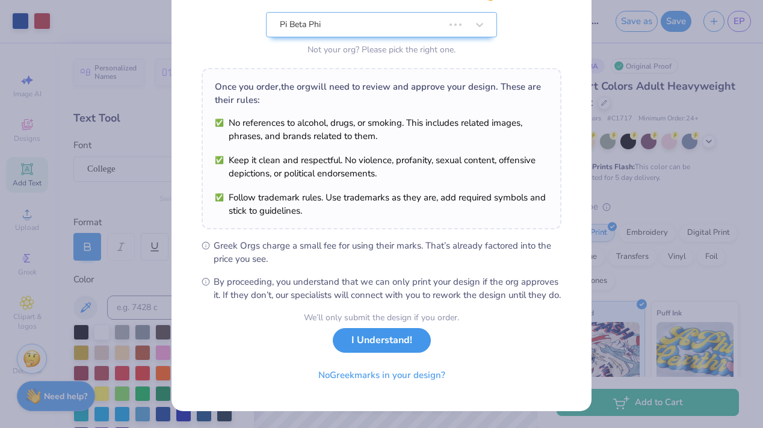
click at [354, 351] on button "I Understand!" at bounding box center [382, 340] width 98 height 25
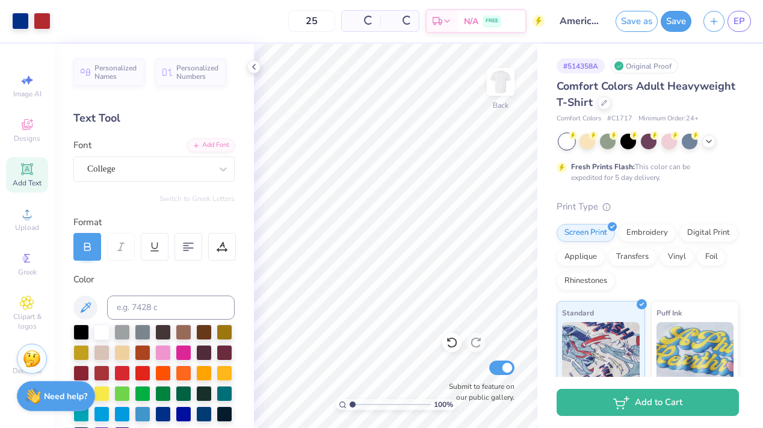
scroll to position [0, 0]
click at [256, 72] on div at bounding box center [253, 66] width 13 height 13
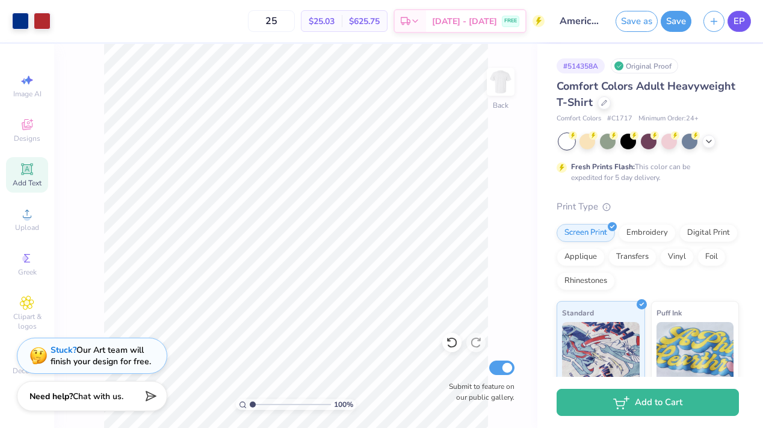
click at [741, 15] on span "EP" at bounding box center [738, 21] width 11 height 14
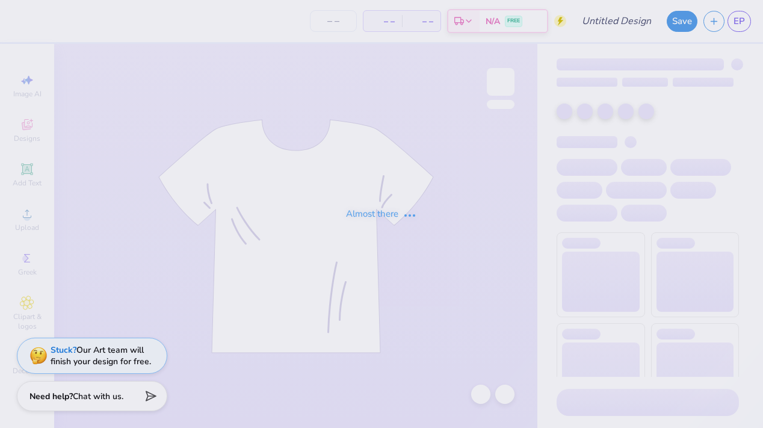
type input "American PiPhi proof"
type input "25"
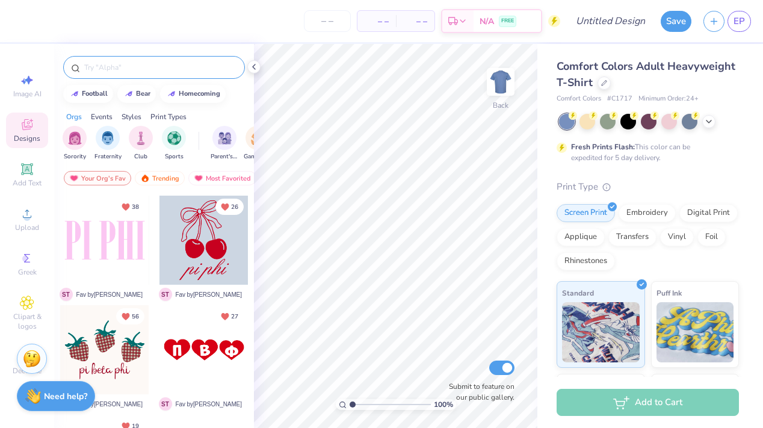
click at [102, 70] on input "text" at bounding box center [160, 67] width 154 height 12
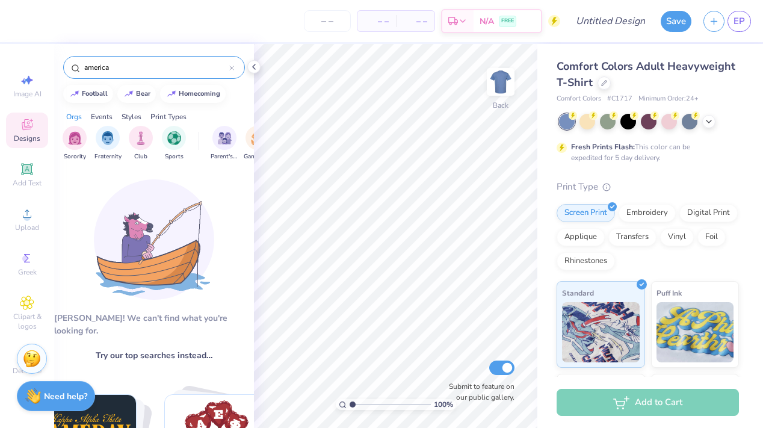
drag, startPoint x: 136, startPoint y: 63, endPoint x: 73, endPoint y: 64, distance: 63.2
click at [73, 64] on div "america" at bounding box center [154, 67] width 182 height 23
type input "usa"
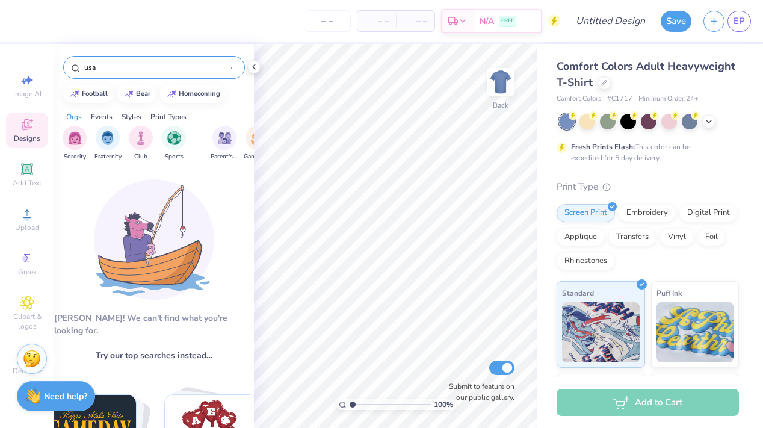
drag, startPoint x: 124, startPoint y: 72, endPoint x: 75, endPoint y: 72, distance: 49.3
click at [75, 72] on div "usa" at bounding box center [154, 67] width 182 height 23
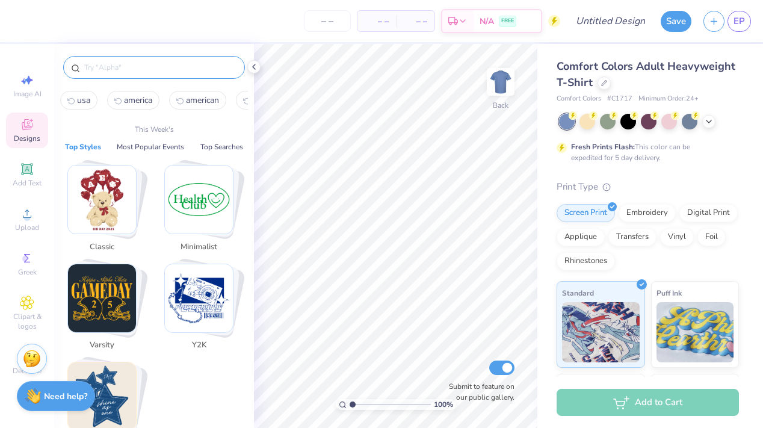
click at [108, 64] on input "text" at bounding box center [160, 67] width 154 height 12
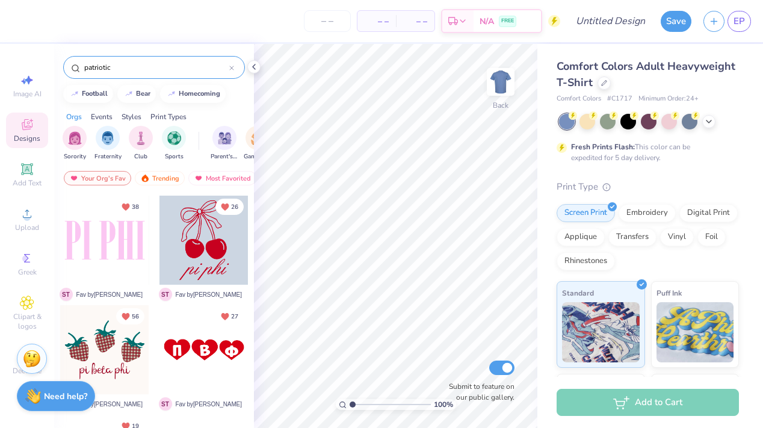
type input "patriotic"
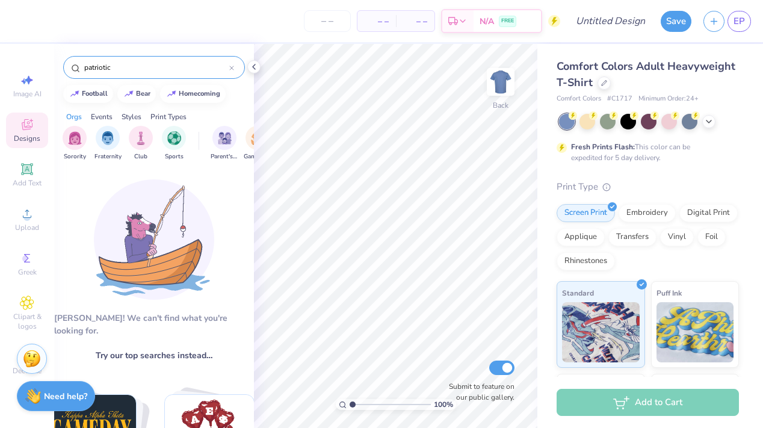
drag, startPoint x: 143, startPoint y: 67, endPoint x: 57, endPoint y: 67, distance: 86.6
click at [57, 67] on div "patriotic" at bounding box center [154, 64] width 200 height 41
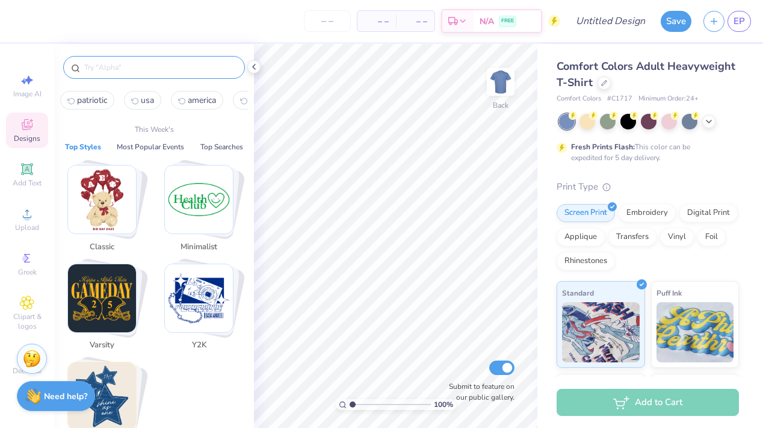
click at [245, 269] on div "Y2K" at bounding box center [202, 310] width 91 height 93
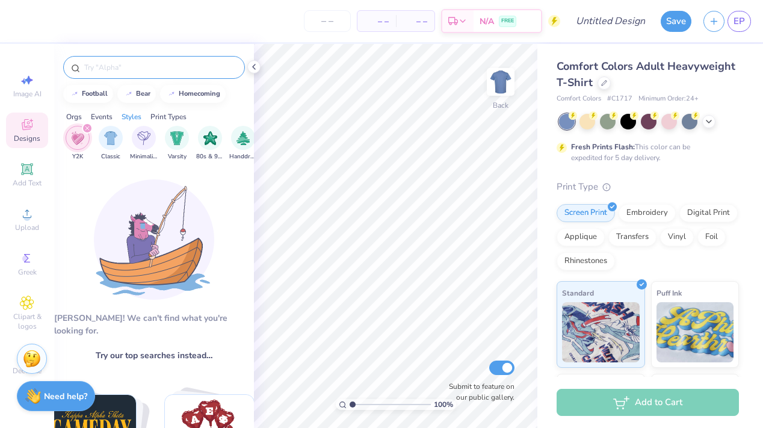
scroll to position [0, 631]
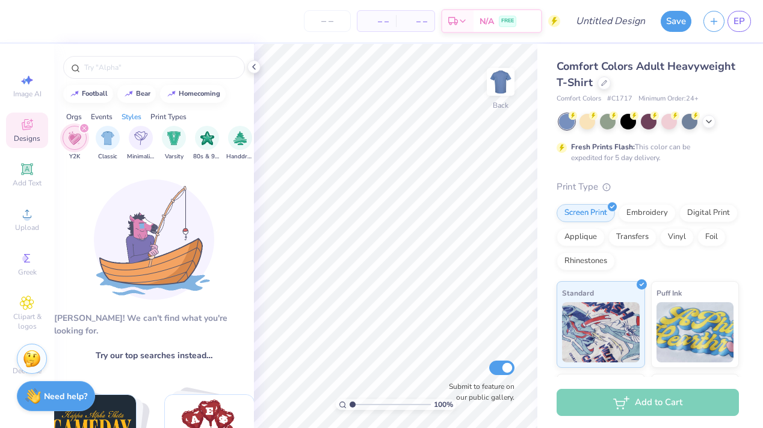
click at [68, 138] on img "filter for Y2K" at bounding box center [74, 138] width 13 height 14
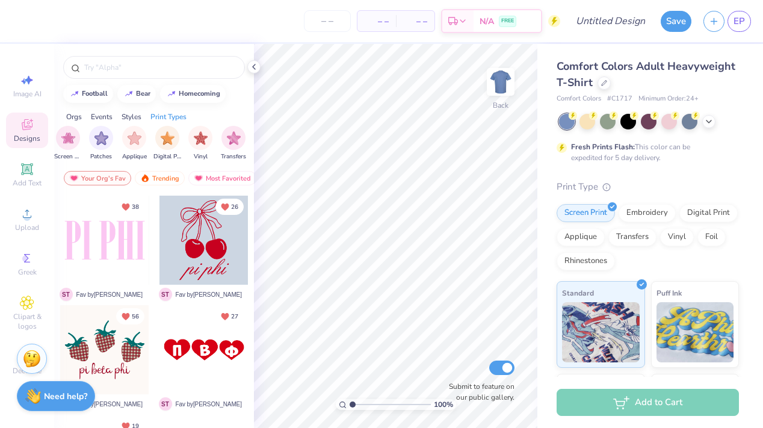
scroll to position [51, 0]
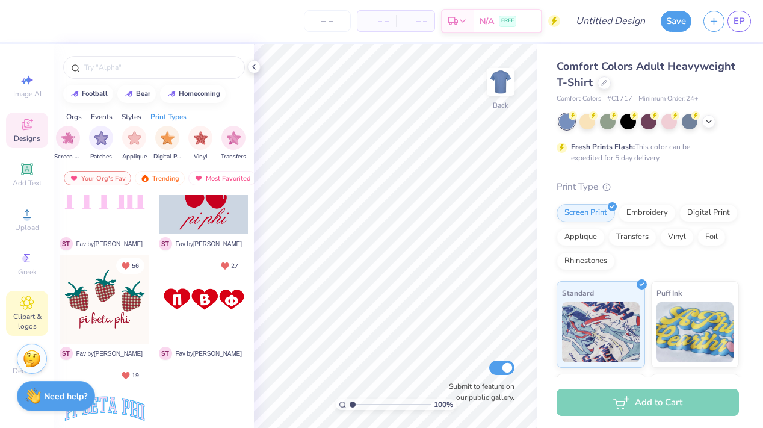
click at [30, 307] on icon at bounding box center [27, 302] width 14 height 14
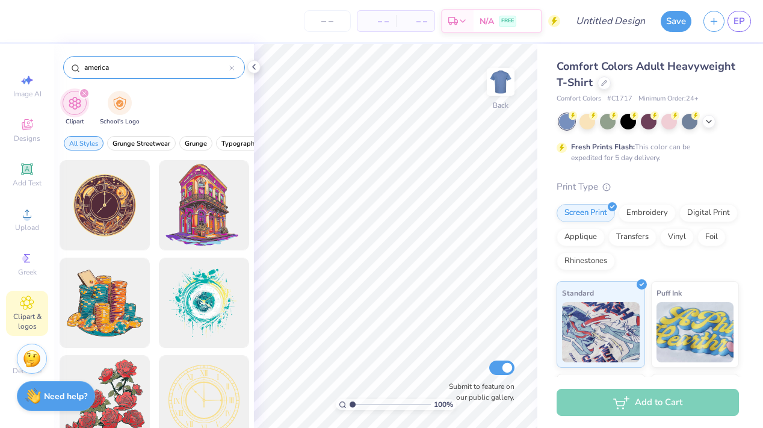
type input "america"
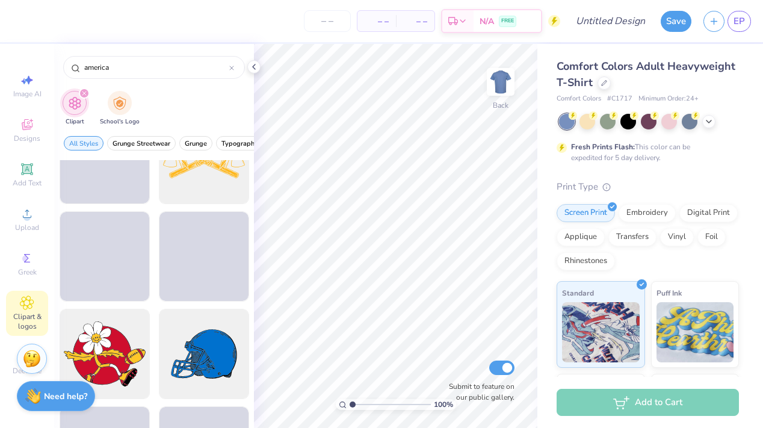
scroll to position [1498, 0]
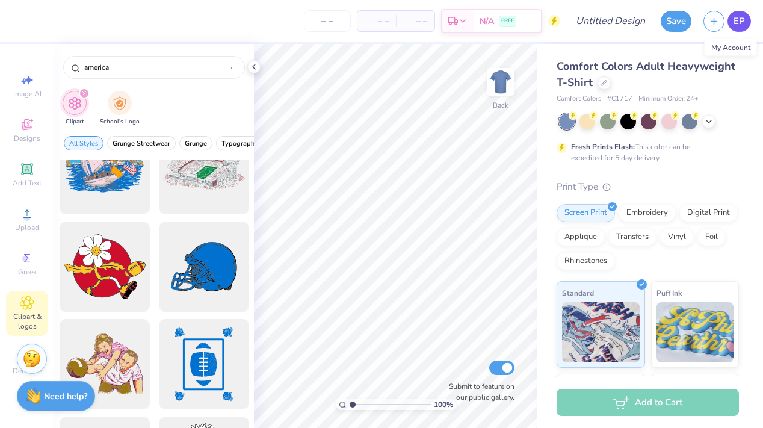
click at [735, 25] on span "EP" at bounding box center [738, 21] width 11 height 14
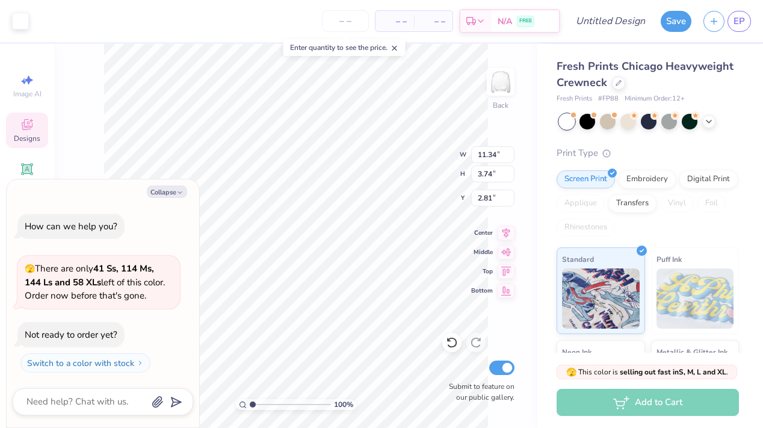
type textarea "x"
type input "6.17"
type input "0.29"
type input "5.64"
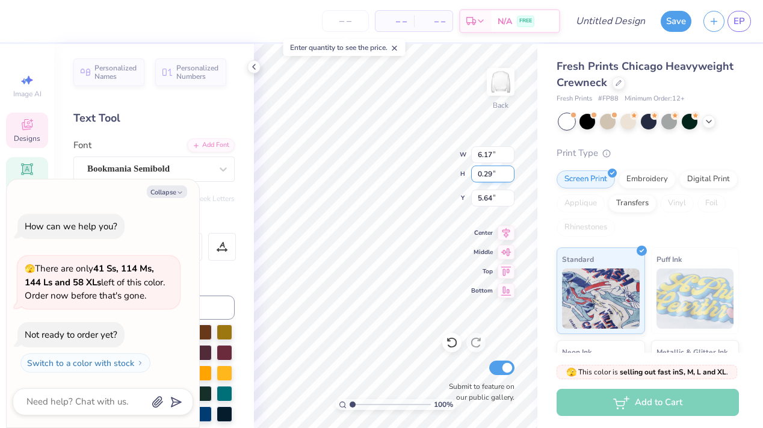
click at [424, 162] on div "100 % Back W 6.17 6.17 " H 0.29 0.29 " Y 5.64 5.64 " Center Middle Top Bottom S…" at bounding box center [395, 236] width 283 height 384
type textarea "x"
type input "11.34"
type input "3.74"
type input "2.81"
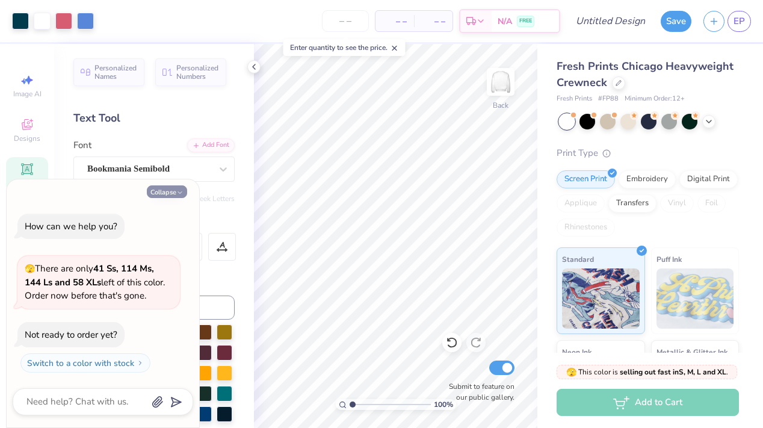
click at [173, 195] on button "Collapse" at bounding box center [167, 191] width 40 height 13
type textarea "x"
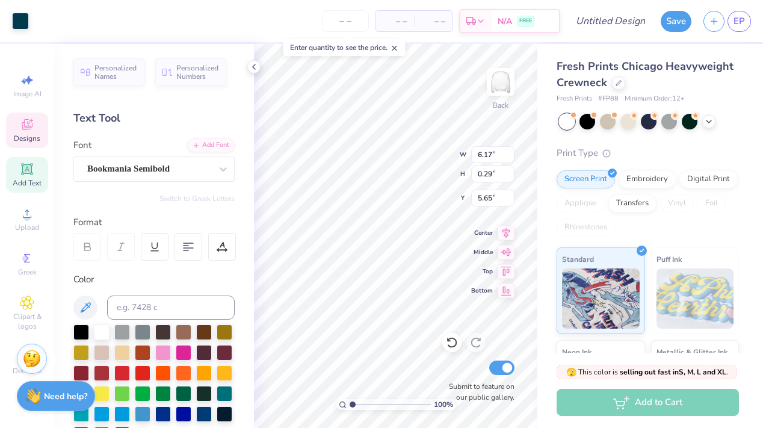
type input "5.65"
type textarea "MY MY MISS AMERICAN PIPHI"
type input "1.55"
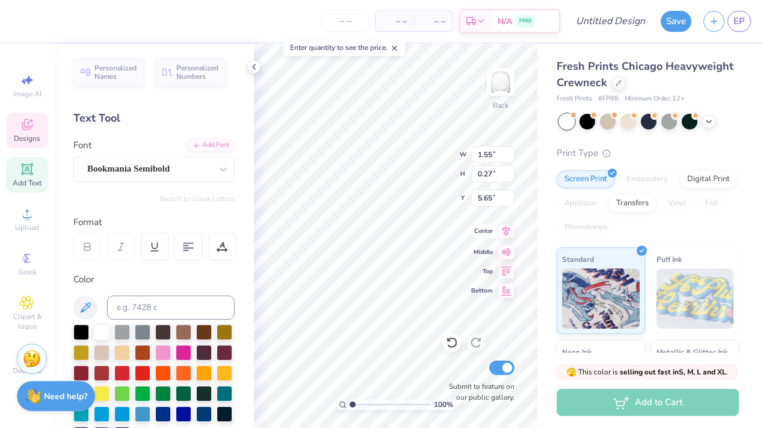
type input "0.27"
type input "6.28"
type textarea "[DATE]"
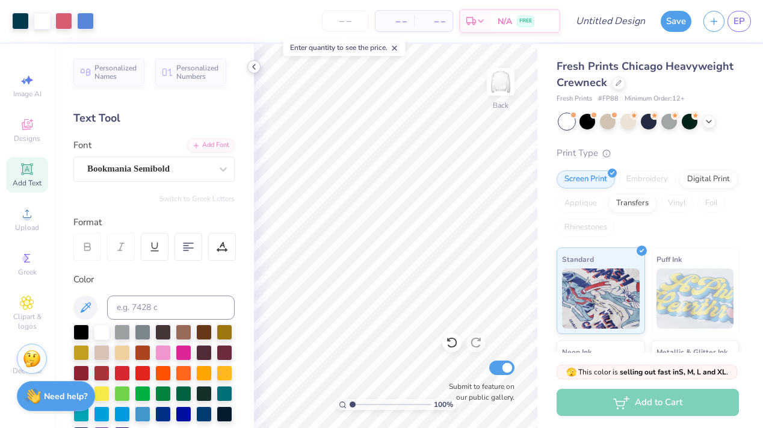
click at [252, 73] on div at bounding box center [253, 66] width 13 height 13
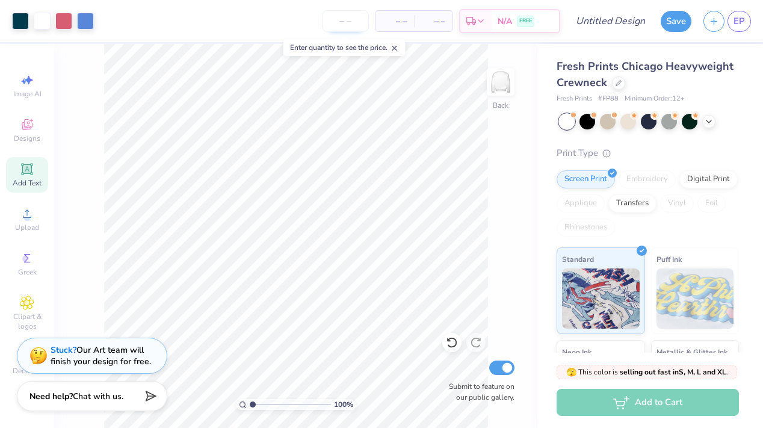
click at [357, 24] on input "number" at bounding box center [345, 21] width 47 height 22
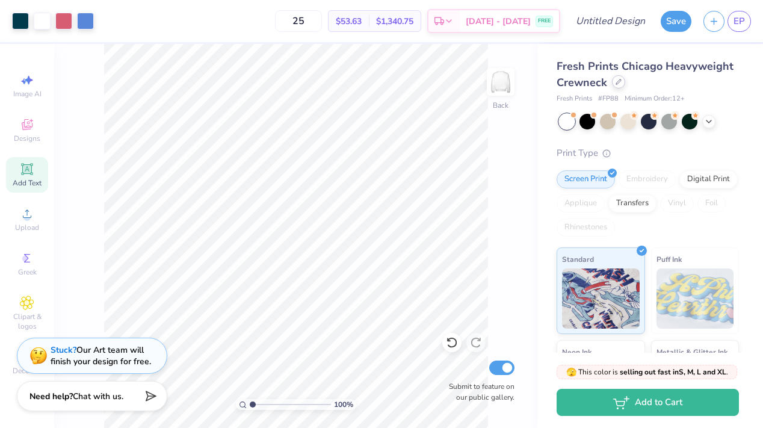
click at [614, 84] on div at bounding box center [618, 81] width 13 height 13
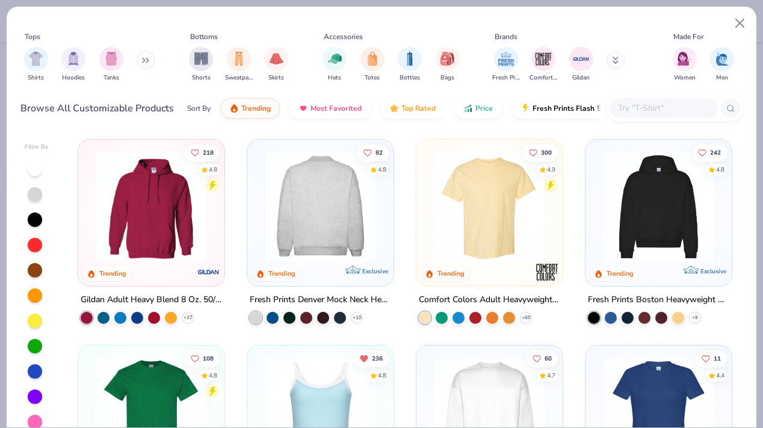
click at [259, 227] on img at bounding box center [198, 207] width 122 height 110
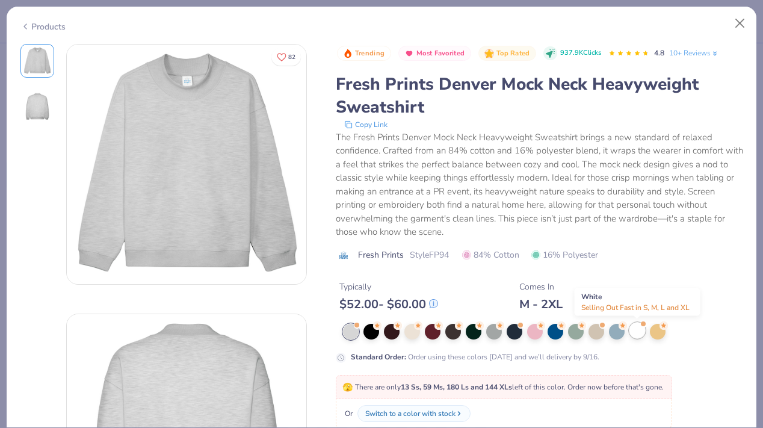
click at [640, 330] on div at bounding box center [637, 330] width 16 height 16
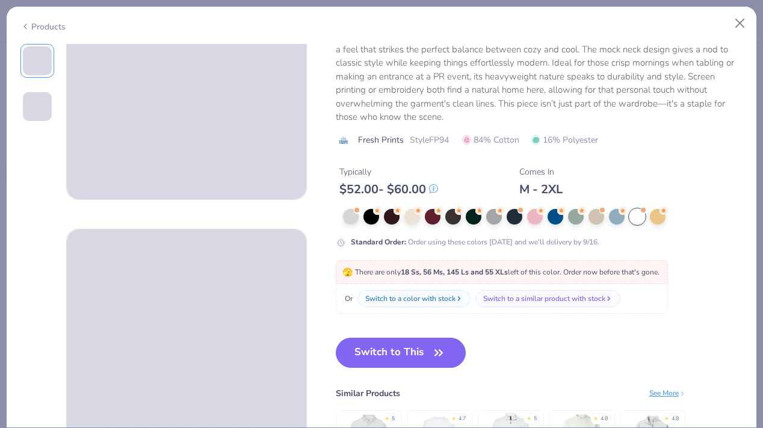
scroll to position [116, 0]
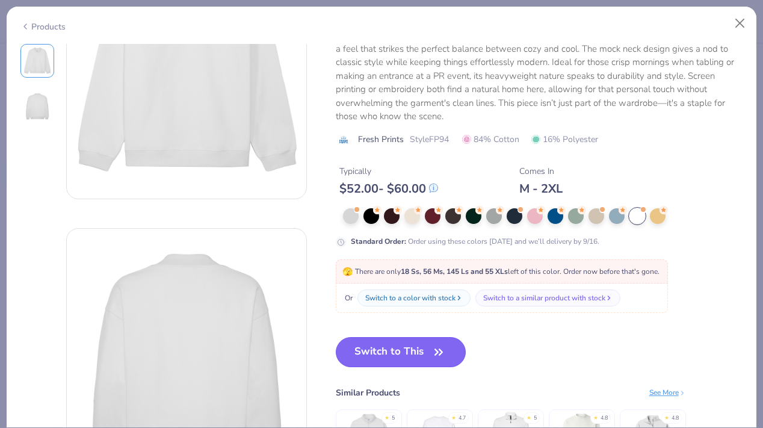
click at [412, 356] on button "Switch to This" at bounding box center [401, 352] width 131 height 30
type input "50"
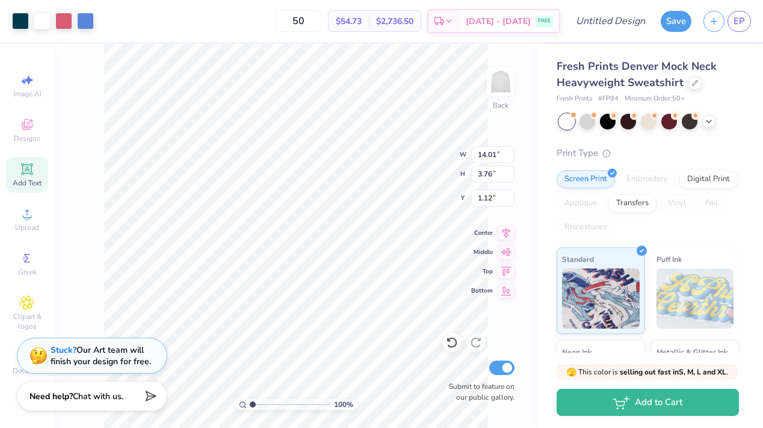
type input "1.12"
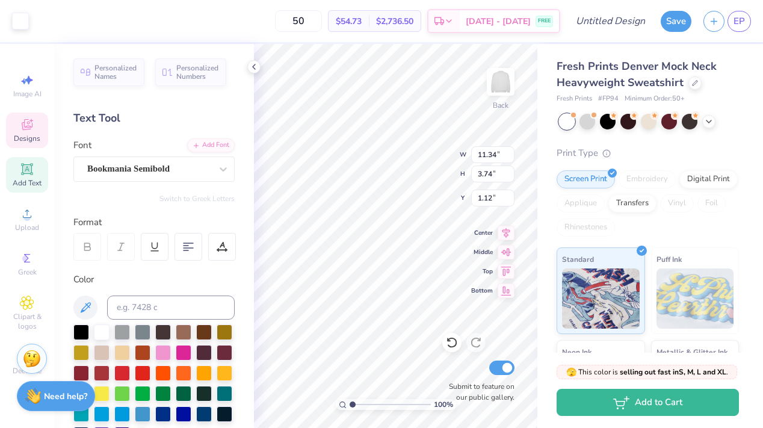
type input "11.34"
type input "3.74"
type input "1.12"
type textarea "2025"
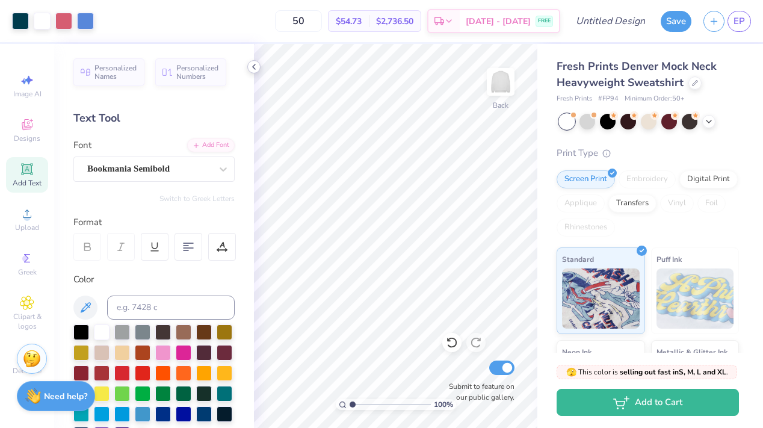
click at [253, 69] on icon at bounding box center [254, 67] width 10 height 10
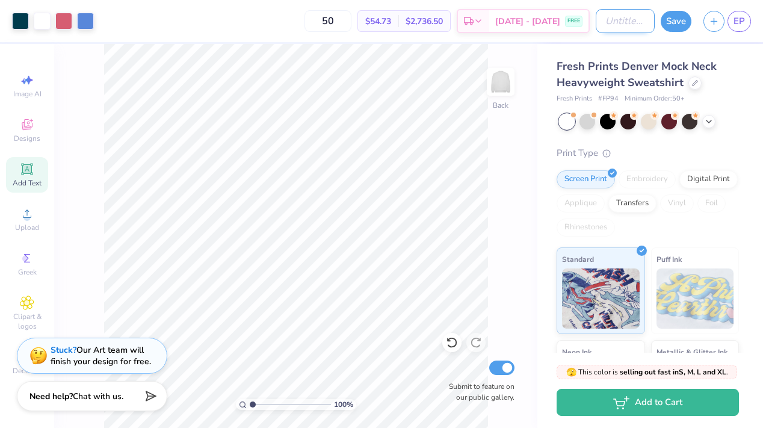
click at [606, 22] on input "Design Title" at bounding box center [625, 21] width 59 height 24
type input "American PiPhi proof"
click at [681, 24] on button "Save" at bounding box center [676, 19] width 31 height 21
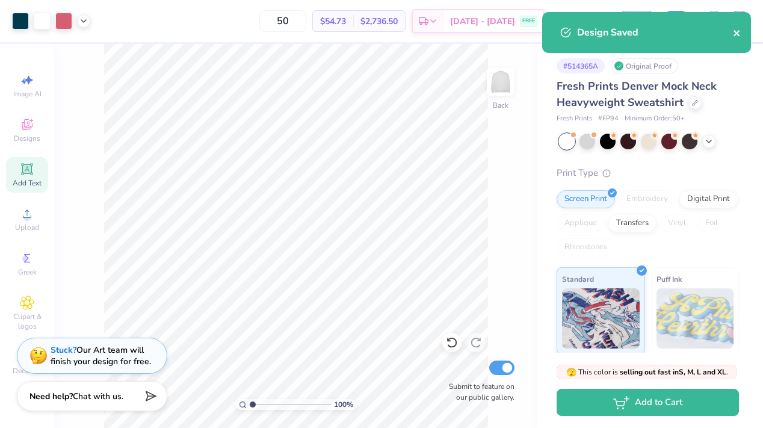
click at [739, 27] on button "close" at bounding box center [737, 32] width 8 height 14
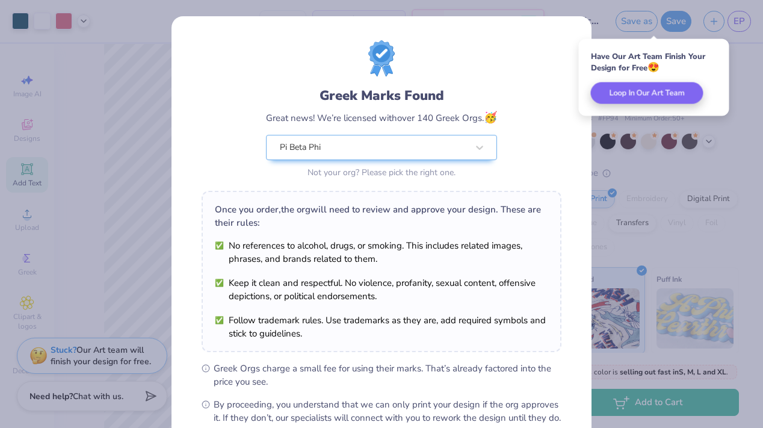
scroll to position [135, 0]
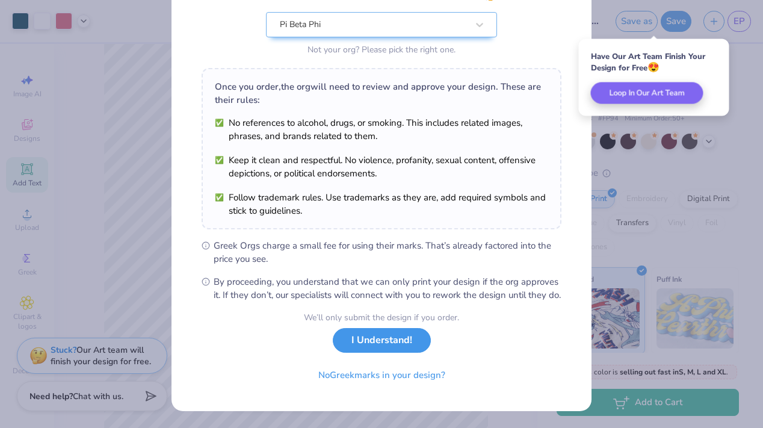
click at [372, 342] on button "I Understand!" at bounding box center [382, 340] width 98 height 25
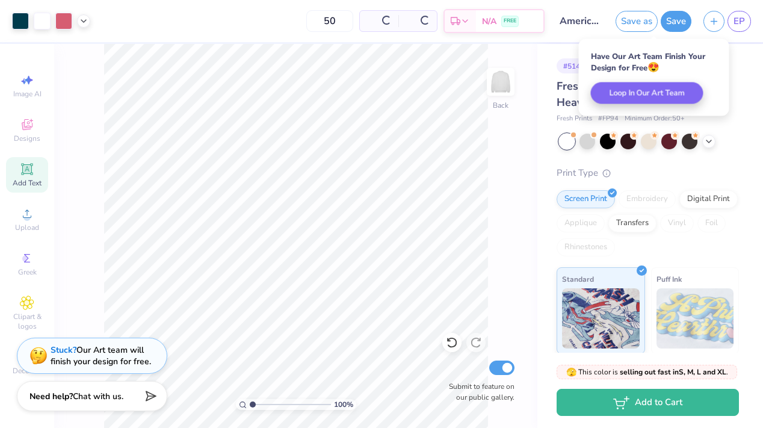
scroll to position [0, 0]
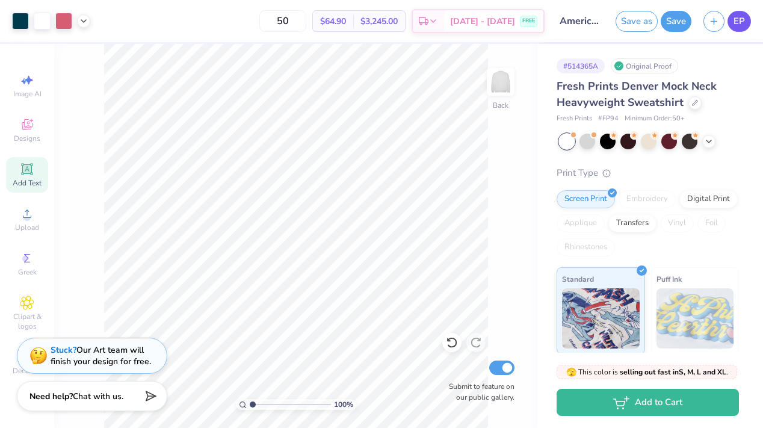
click at [733, 17] on span "EP" at bounding box center [738, 21] width 11 height 14
